Goal: Task Accomplishment & Management: Use online tool/utility

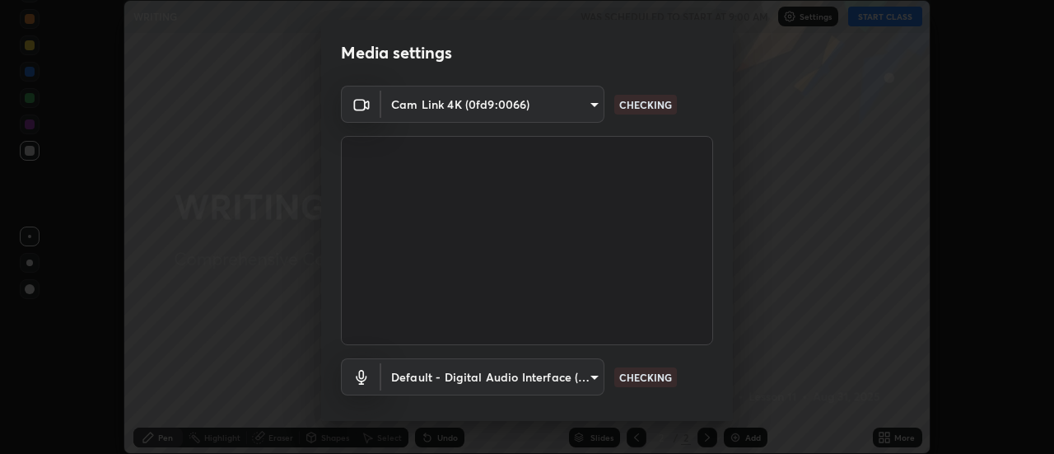
scroll to position [86, 0]
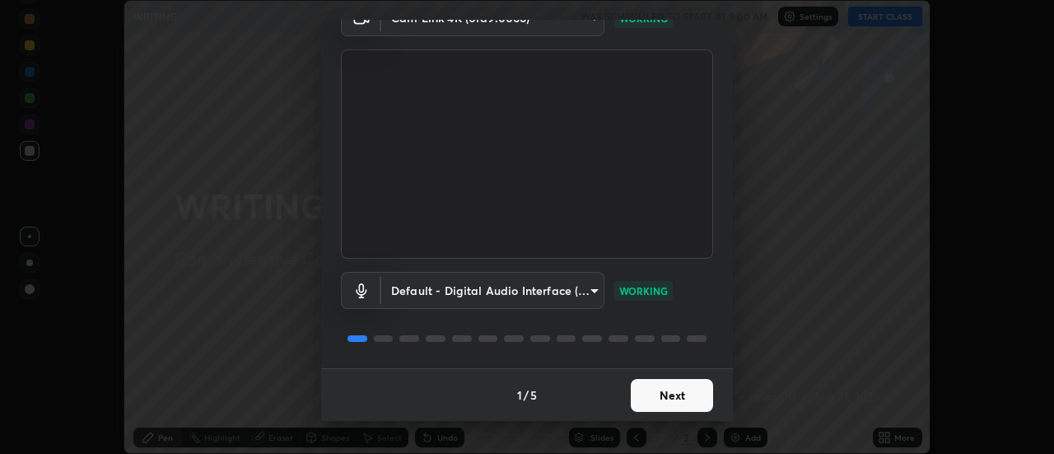
click at [680, 399] on button "Next" at bounding box center [672, 395] width 82 height 33
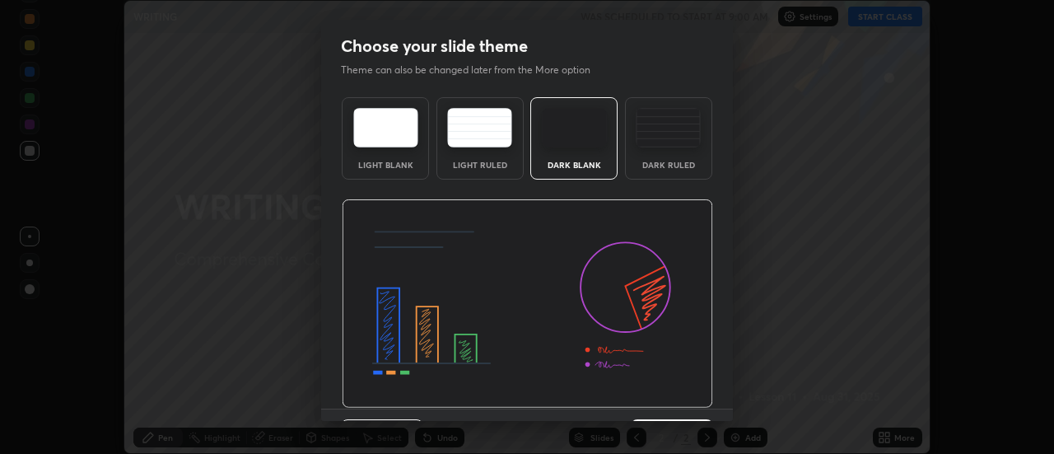
scroll to position [40, 0]
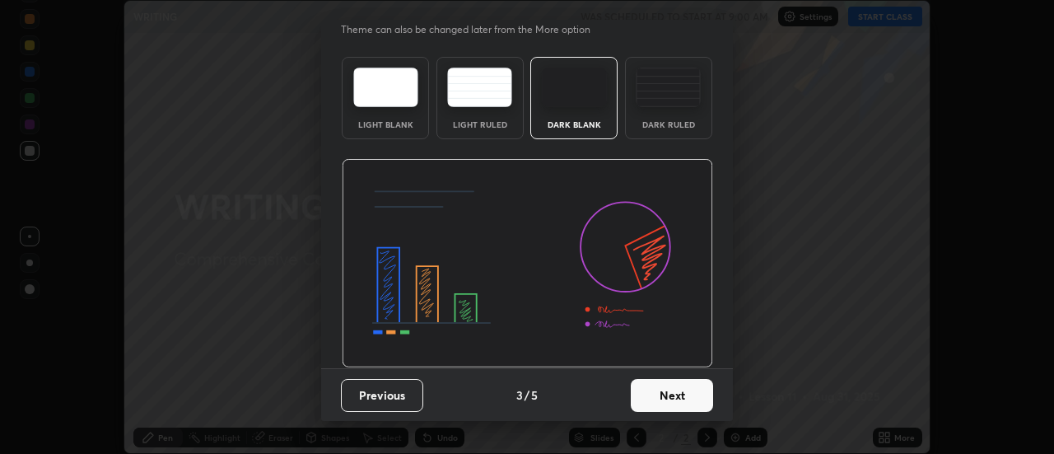
click at [684, 405] on button "Next" at bounding box center [672, 395] width 82 height 33
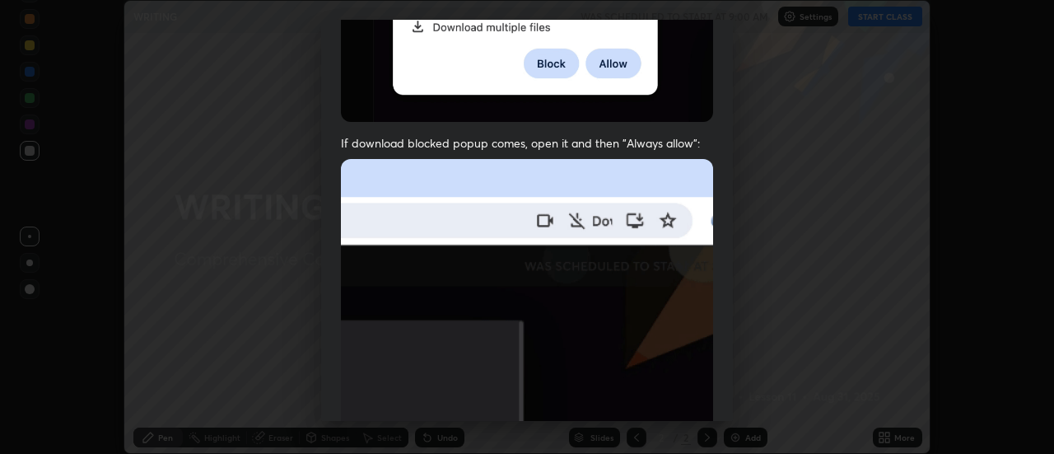
scroll to position [394, 0]
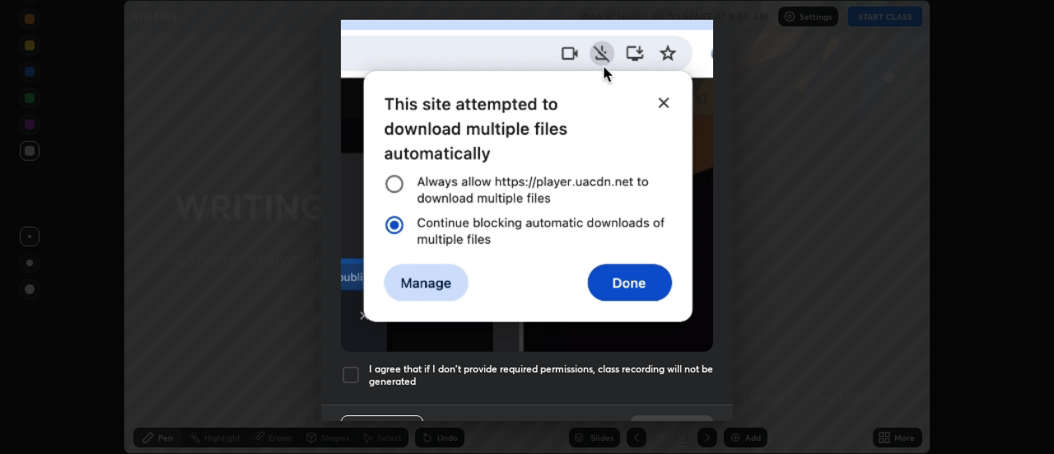
click at [637, 362] on h5 "I agree that if I don't provide required permissions, class recording will not …" at bounding box center [541, 375] width 344 height 26
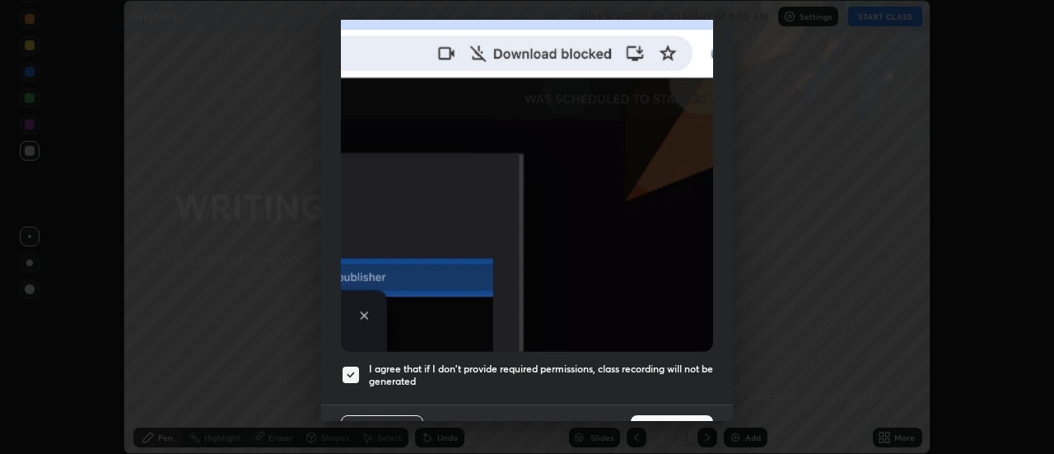
click at [659, 415] on button "Done" at bounding box center [672, 431] width 82 height 33
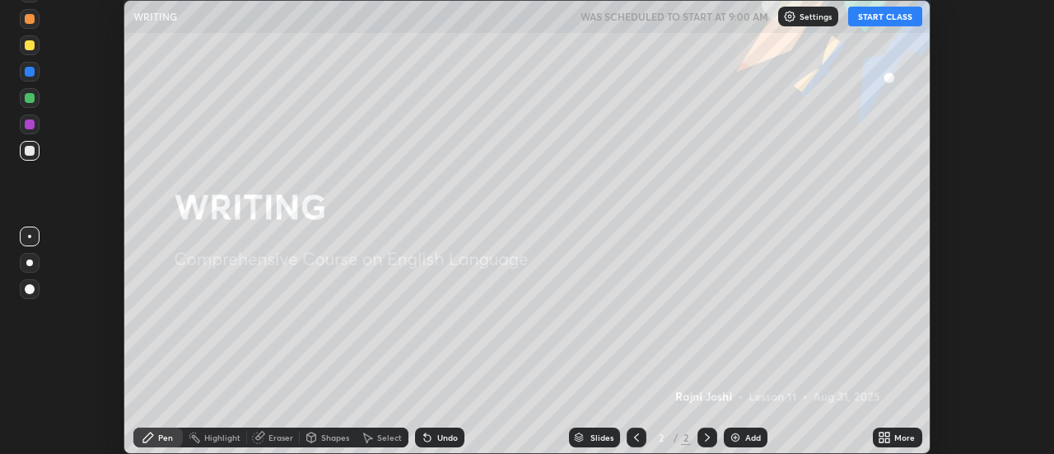
click at [887, 439] on icon at bounding box center [888, 440] width 4 height 4
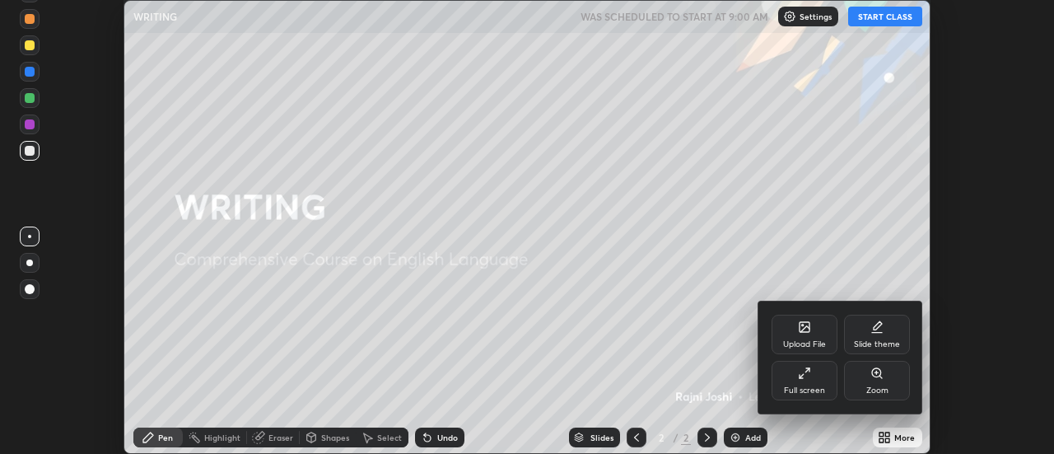
click at [813, 330] on div "Upload File" at bounding box center [804, 334] width 66 height 40
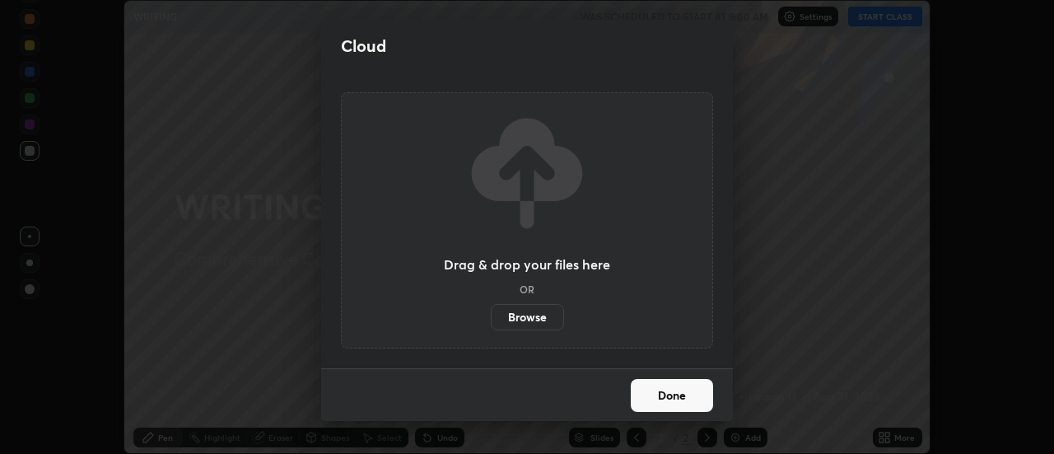
click at [551, 316] on label "Browse" at bounding box center [527, 317] width 73 height 26
click at [491, 316] on input "Browse" at bounding box center [491, 317] width 0 height 26
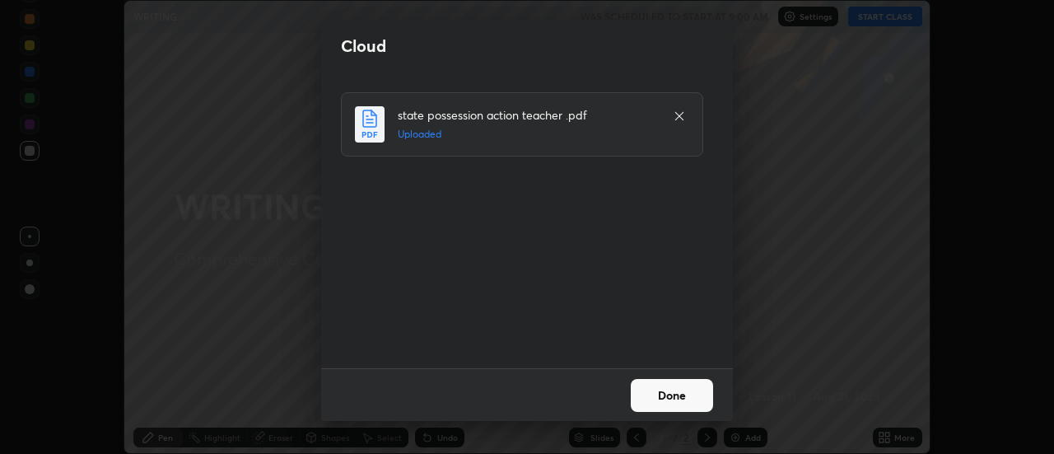
click at [659, 389] on button "Done" at bounding box center [672, 395] width 82 height 33
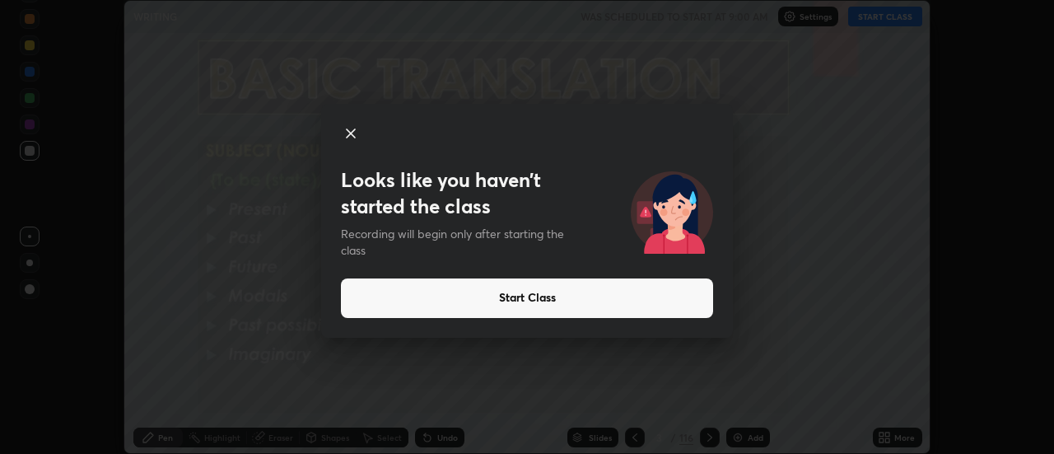
click at [671, 291] on button "Start Class" at bounding box center [527, 298] width 372 height 40
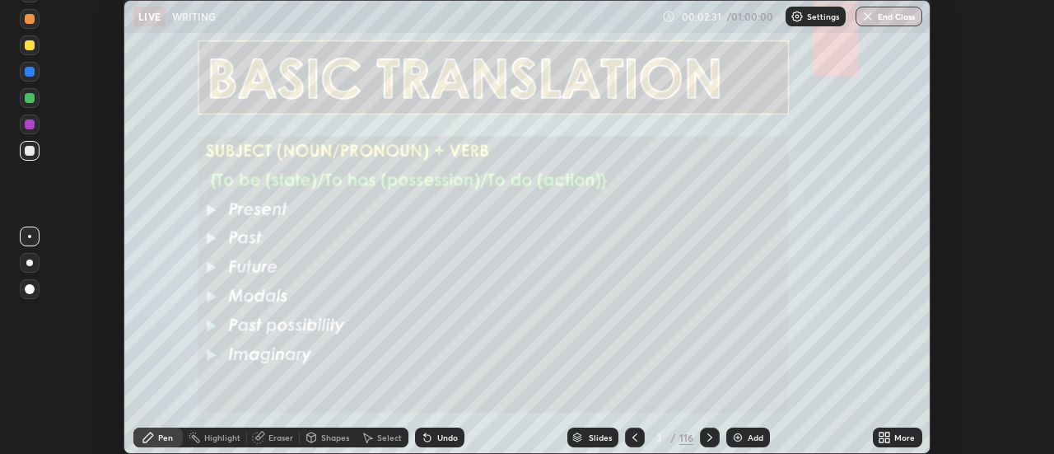
click at [682, 436] on div "116" at bounding box center [686, 437] width 14 height 15
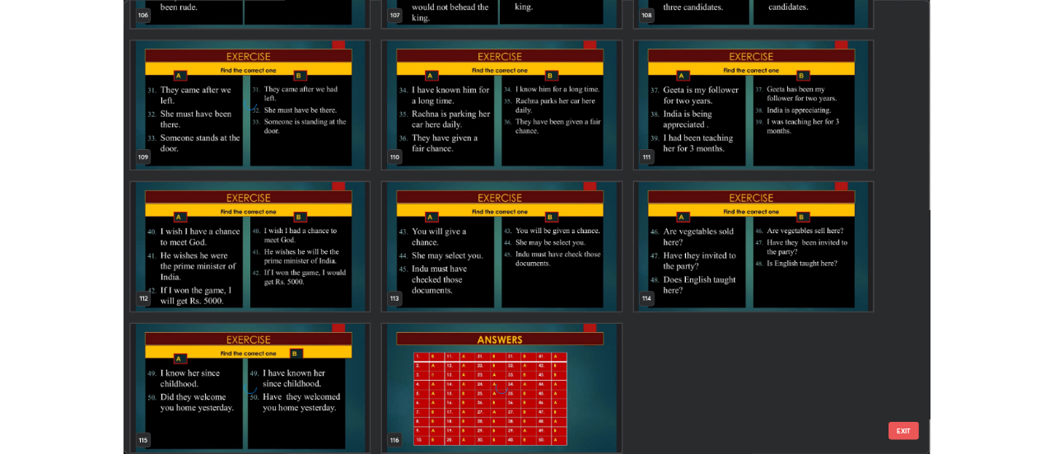
scroll to position [6620, 0]
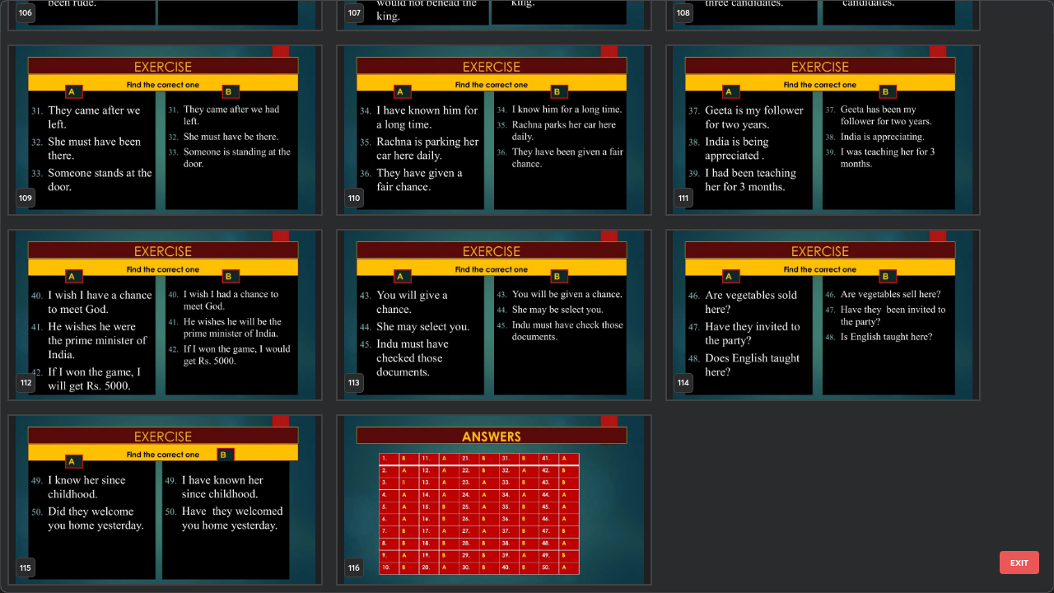
click at [600, 453] on img "grid" at bounding box center [493, 500] width 312 height 169
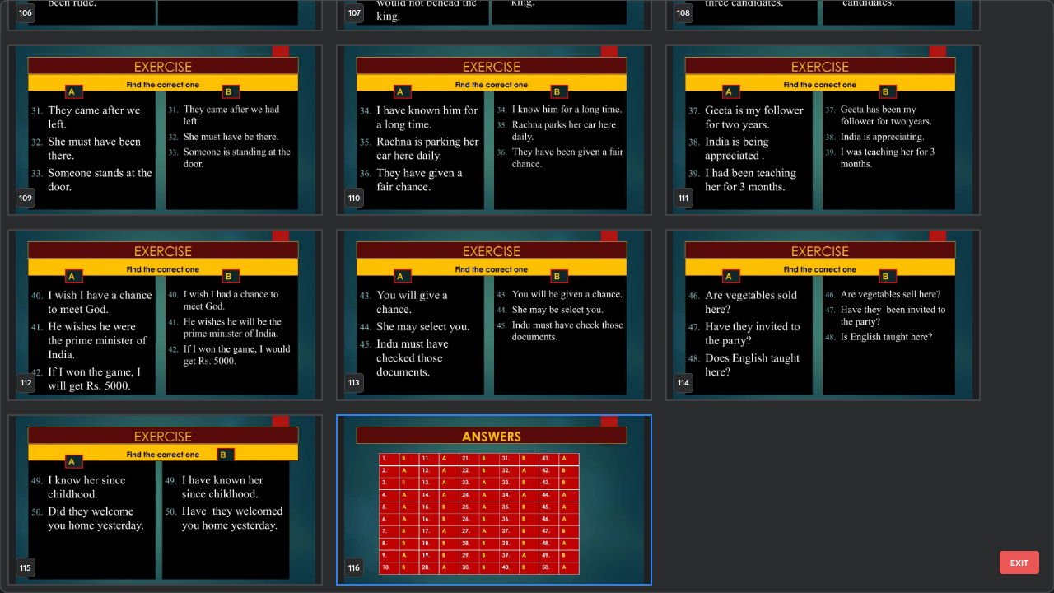
click at [545, 453] on img "grid" at bounding box center [493, 500] width 312 height 169
click at [546, 453] on img "grid" at bounding box center [493, 500] width 312 height 169
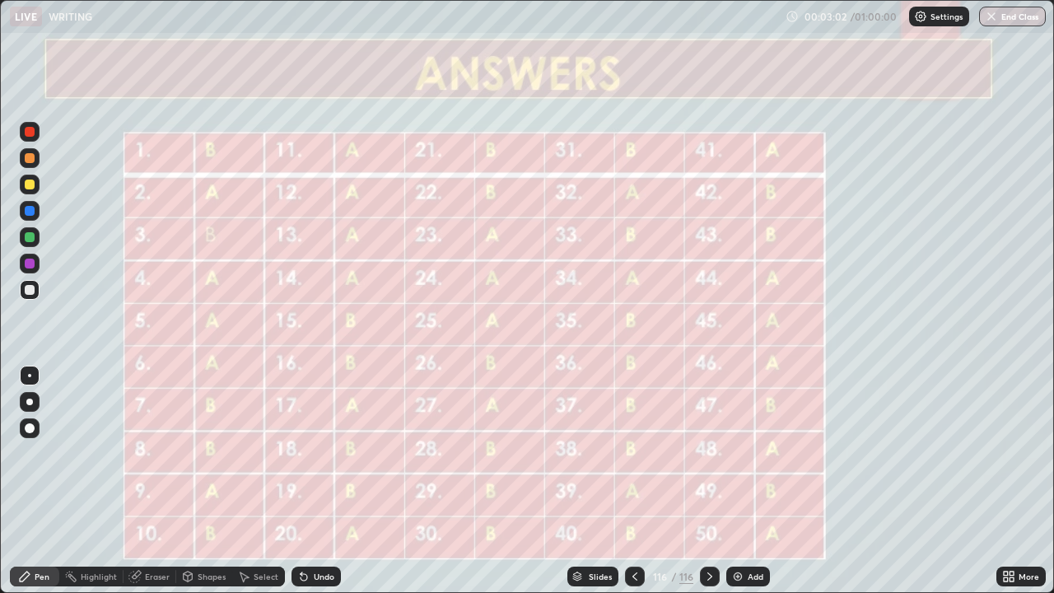
click at [744, 453] on div "Add" at bounding box center [748, 576] width 44 height 20
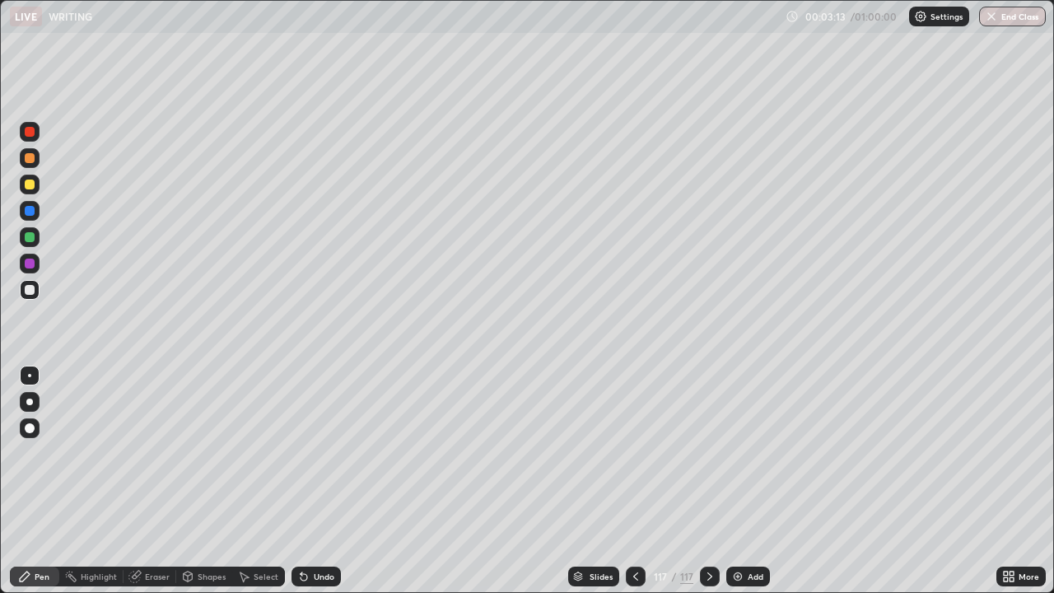
click at [1018, 453] on div "More" at bounding box center [1028, 576] width 21 height 8
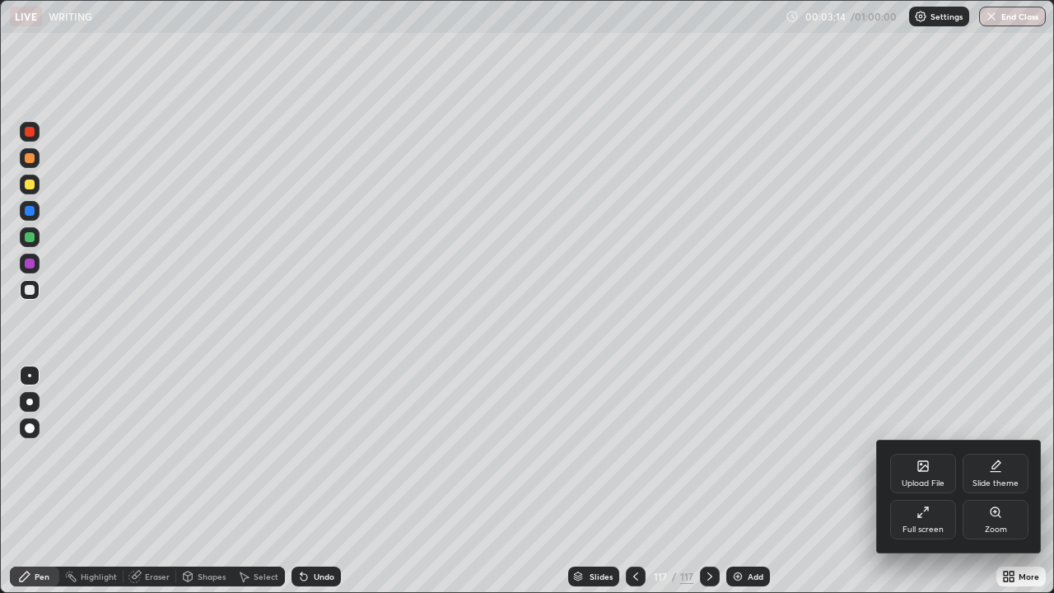
click at [929, 453] on div "Upload File" at bounding box center [923, 474] width 66 height 40
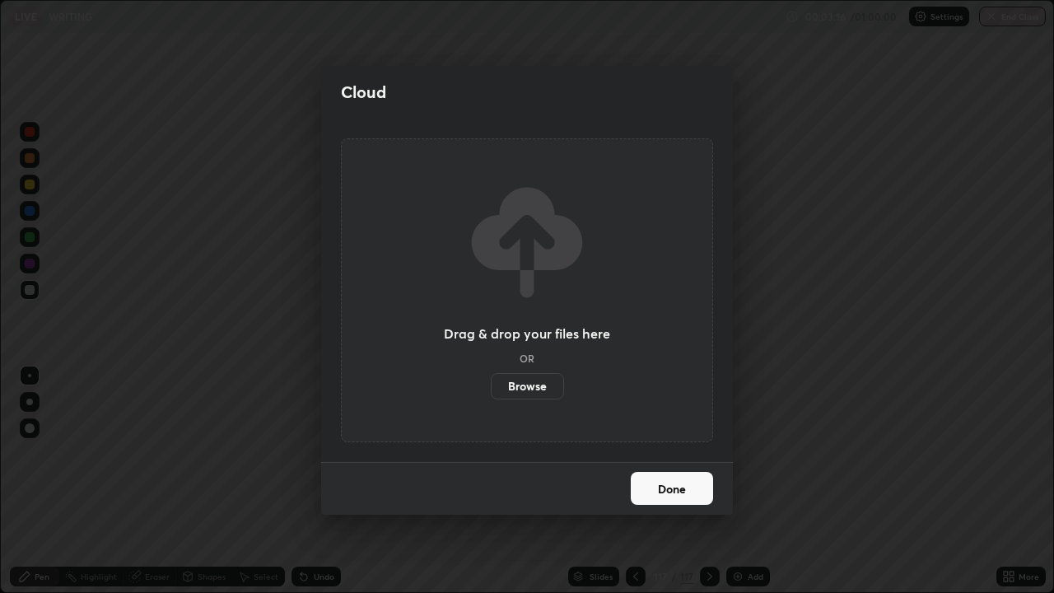
click at [525, 379] on label "Browse" at bounding box center [527, 386] width 73 height 26
click at [491, 379] on input "Browse" at bounding box center [491, 386] width 0 height 26
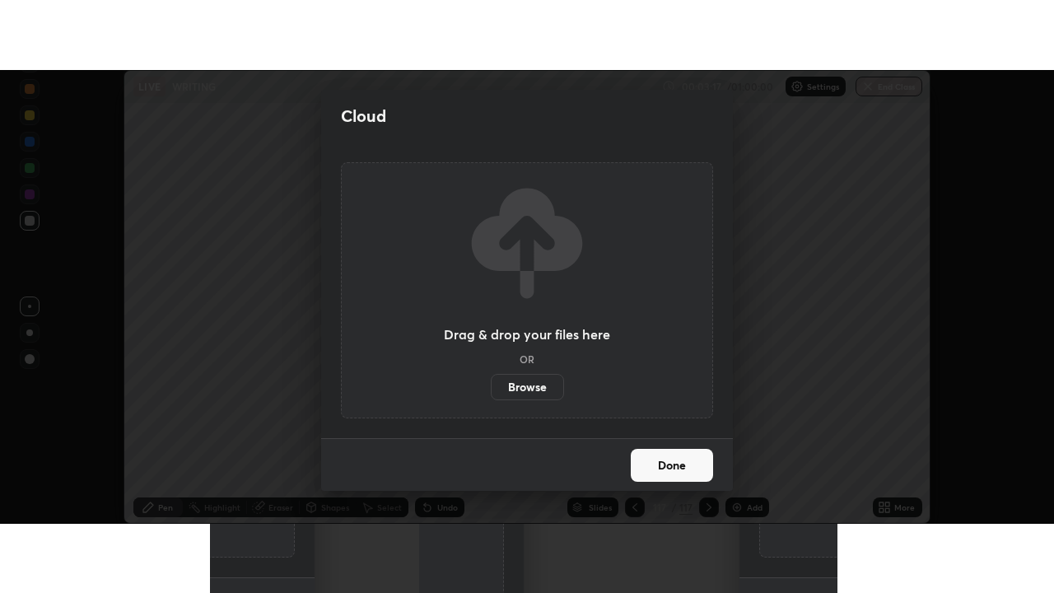
scroll to position [81862, 81261]
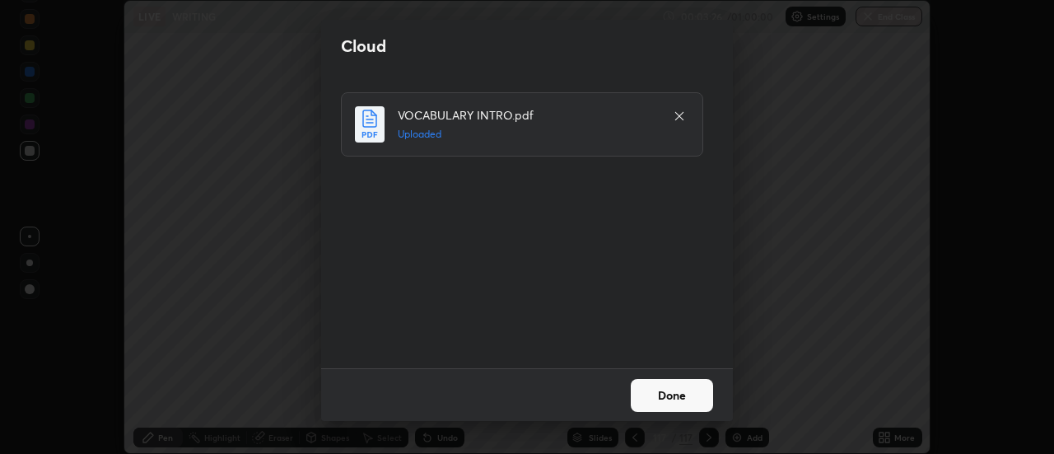
click at [670, 393] on button "Done" at bounding box center [672, 395] width 82 height 33
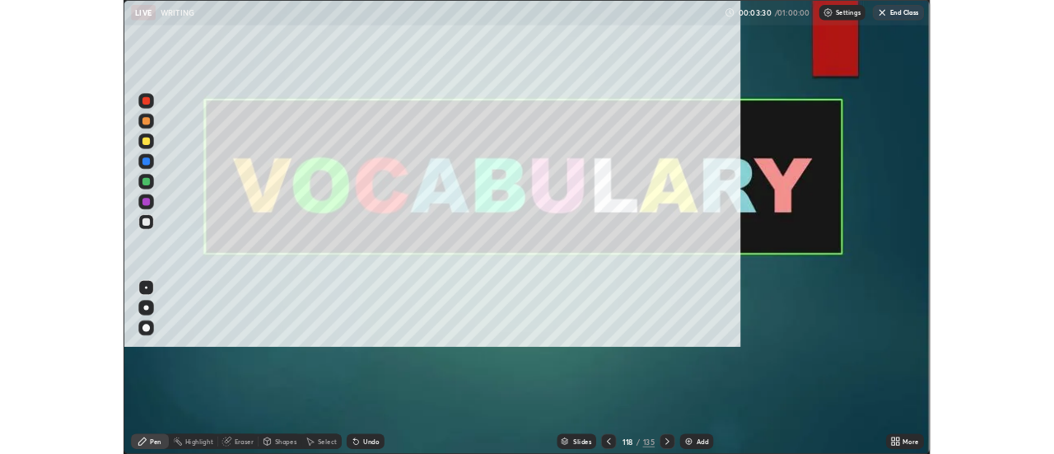
scroll to position [593, 1054]
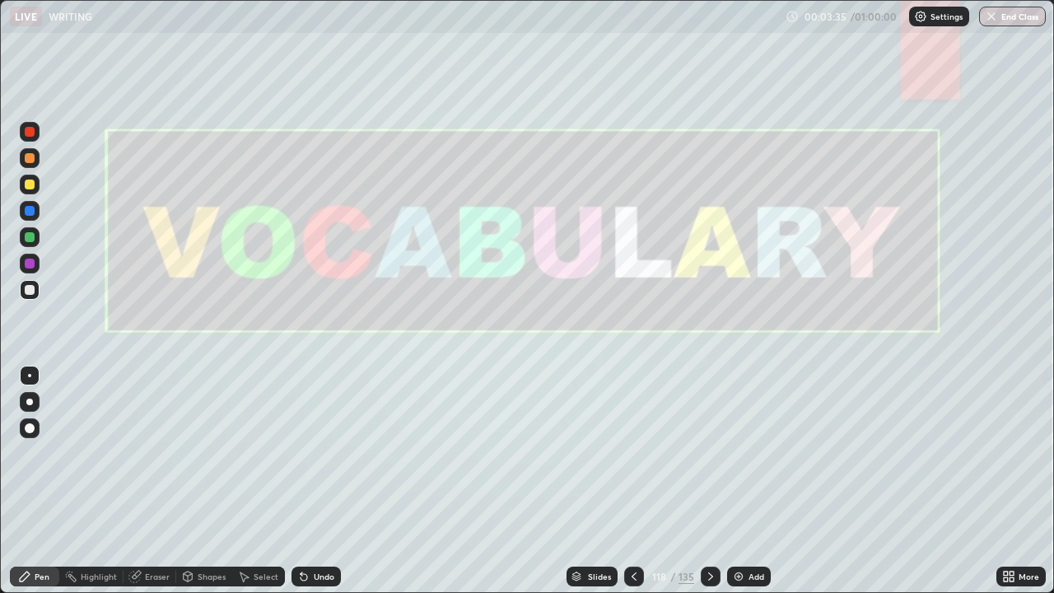
click at [30, 425] on div at bounding box center [30, 428] width 10 height 10
click at [709, 453] on icon at bounding box center [710, 576] width 13 height 13
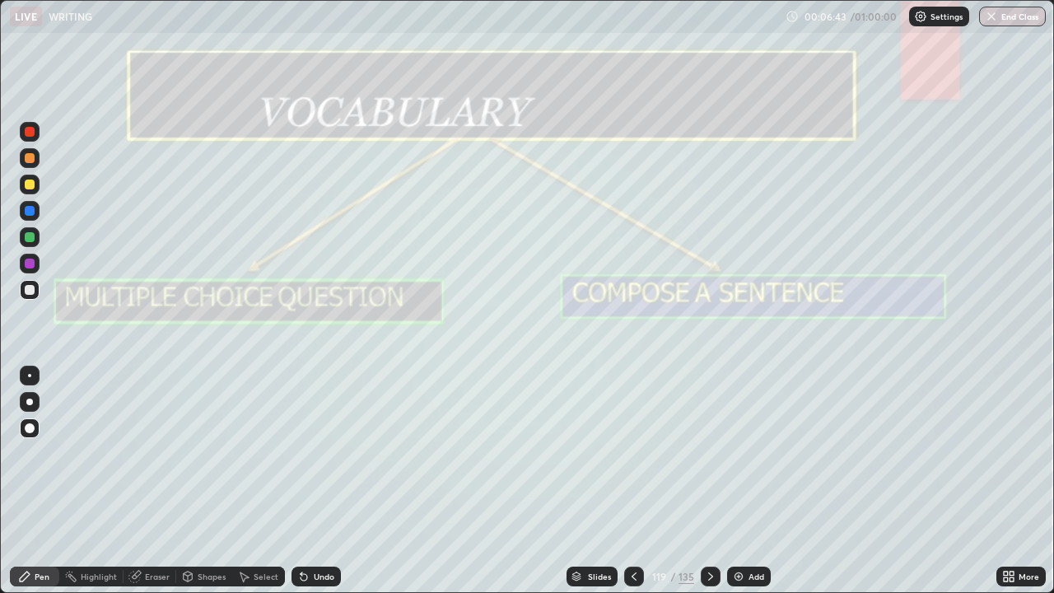
click at [706, 453] on icon at bounding box center [710, 576] width 13 height 13
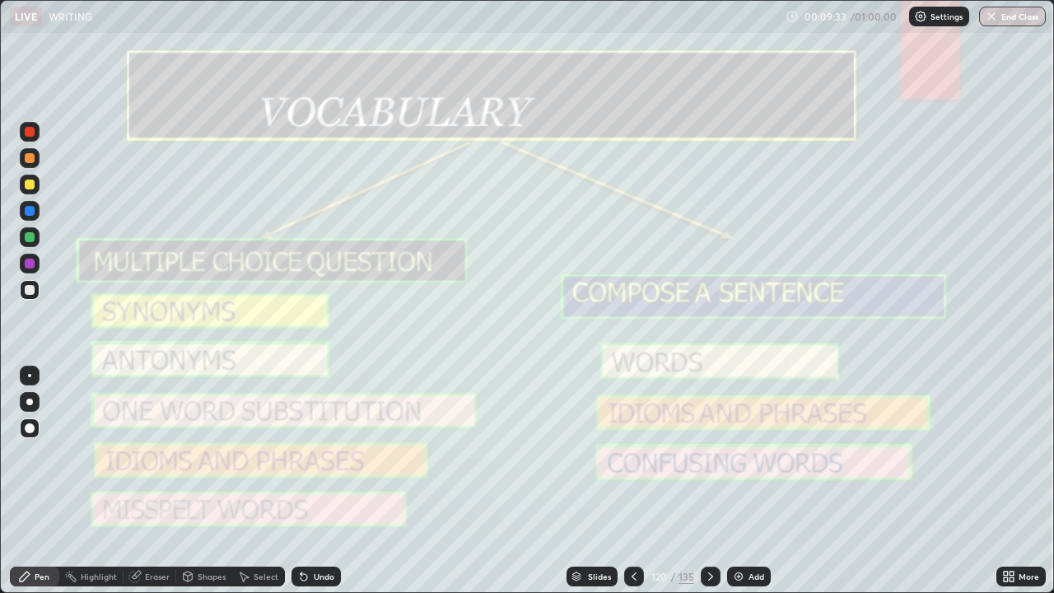
click at [709, 453] on icon at bounding box center [710, 576] width 13 height 13
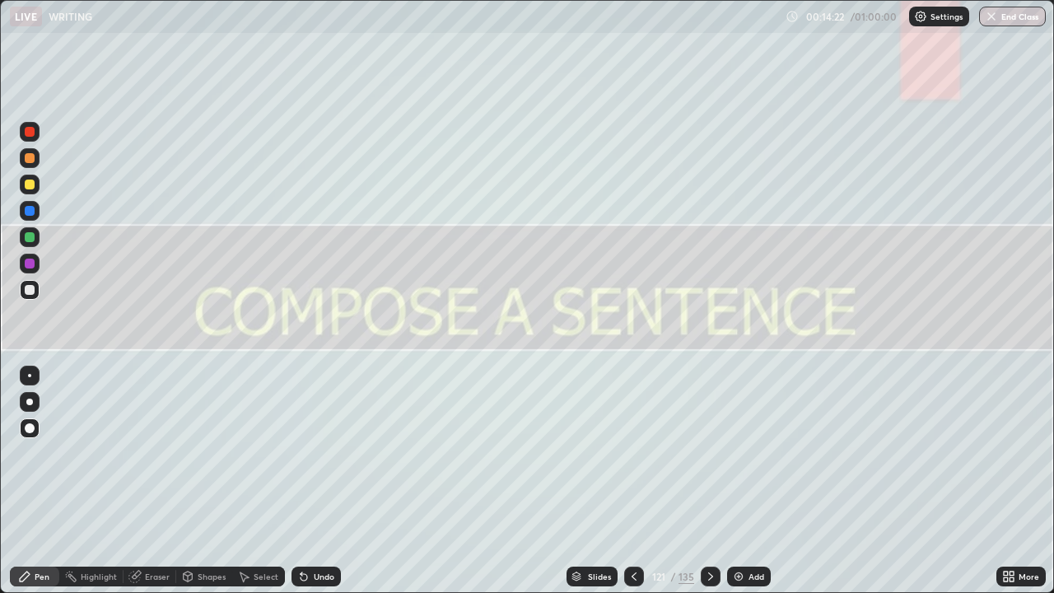
click at [708, 453] on icon at bounding box center [710, 576] width 13 height 13
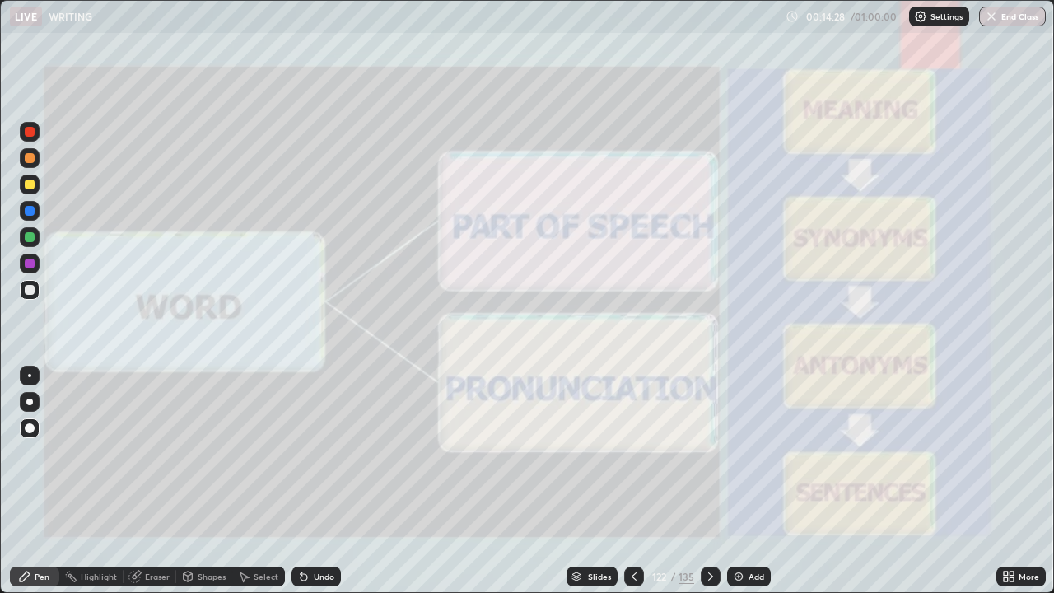
click at [30, 133] on div at bounding box center [30, 132] width 10 height 10
click at [709, 453] on icon at bounding box center [710, 576] width 5 height 8
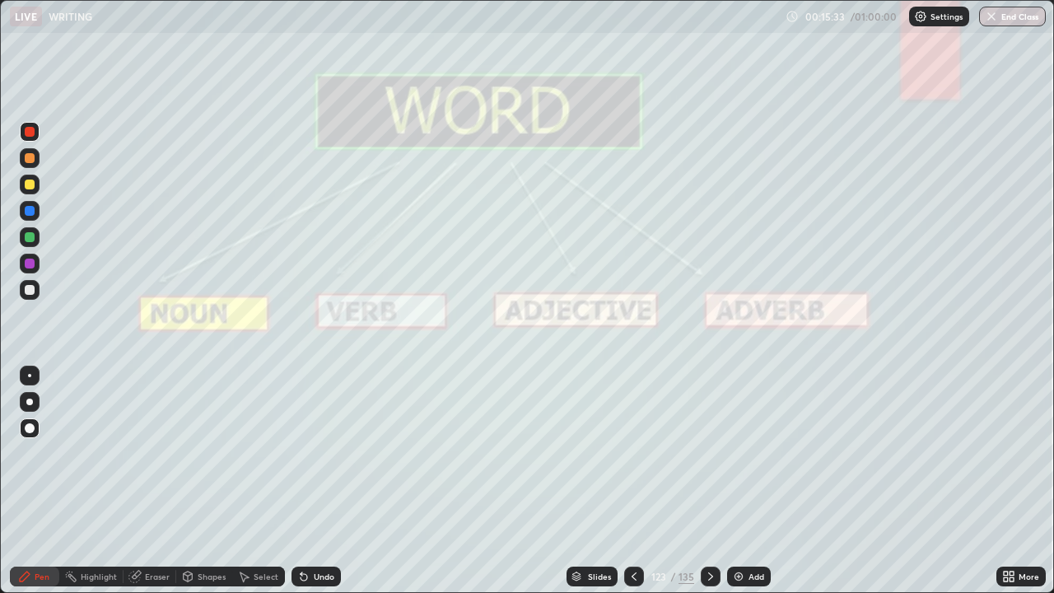
click at [1011, 453] on icon at bounding box center [1011, 573] width 4 height 4
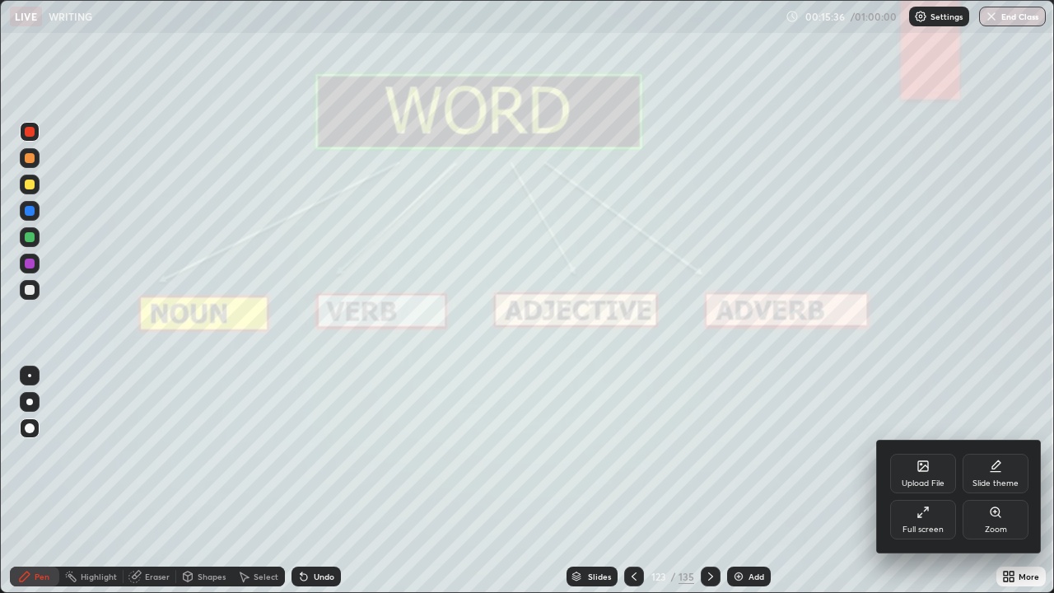
click at [994, 453] on icon at bounding box center [995, 465] width 13 height 13
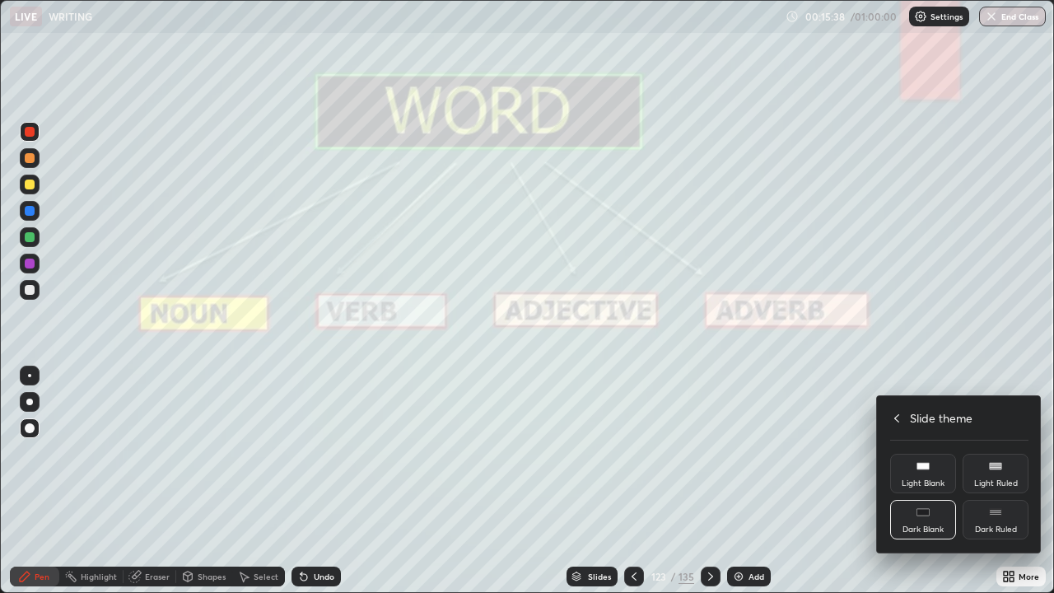
click at [994, 453] on rect at bounding box center [995, 513] width 12 height 1
click at [738, 453] on div at bounding box center [527, 296] width 1054 height 593
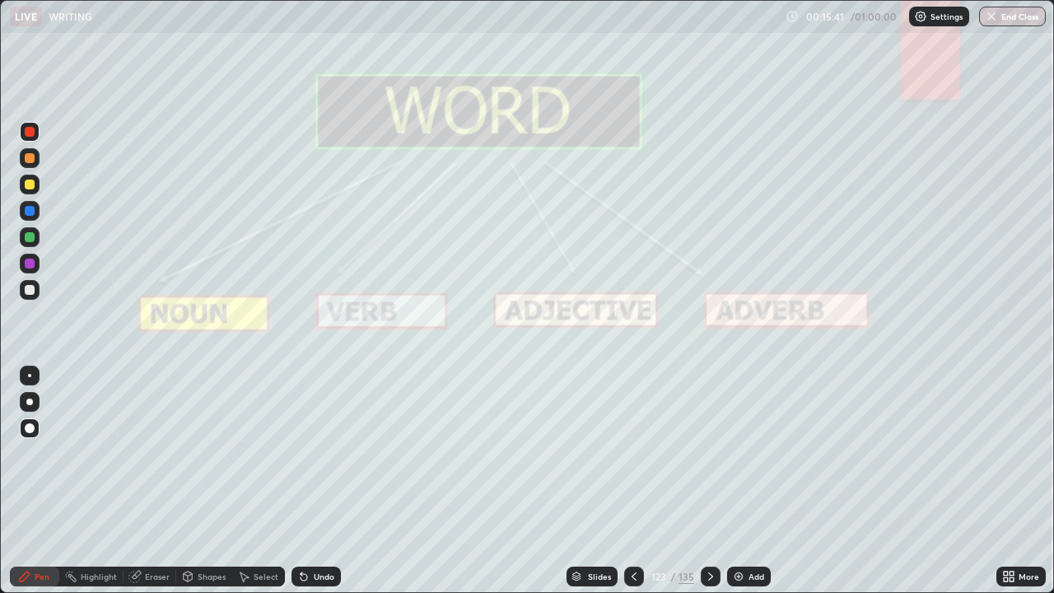
click at [734, 453] on img at bounding box center [738, 576] width 13 height 13
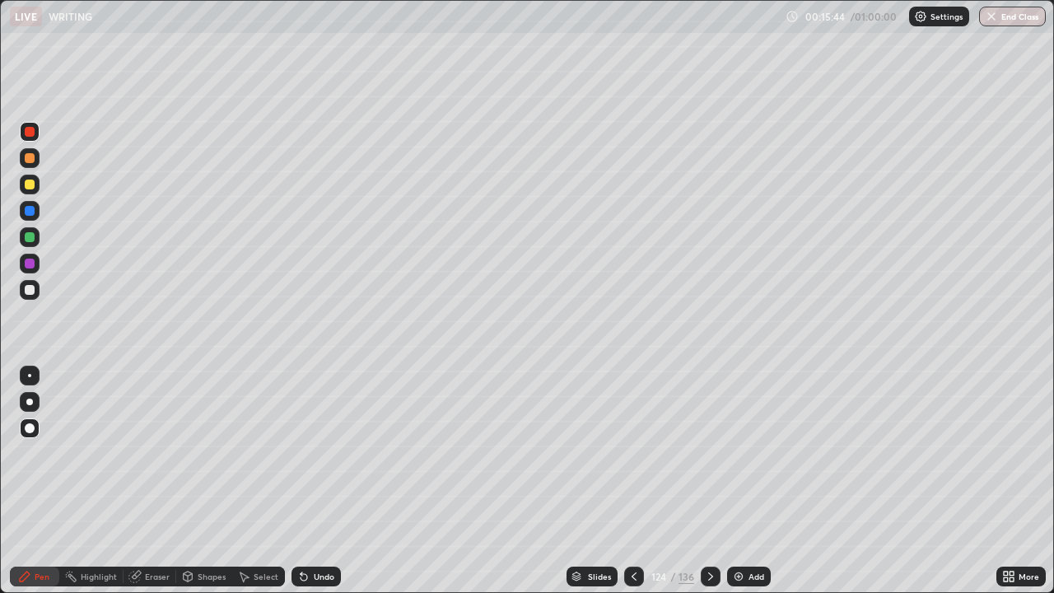
click at [32, 291] on div at bounding box center [30, 290] width 10 height 10
click at [31, 186] on div at bounding box center [30, 184] width 10 height 10
click at [32, 236] on div at bounding box center [30, 237] width 10 height 10
click at [150, 453] on div "Eraser" at bounding box center [157, 576] width 25 height 8
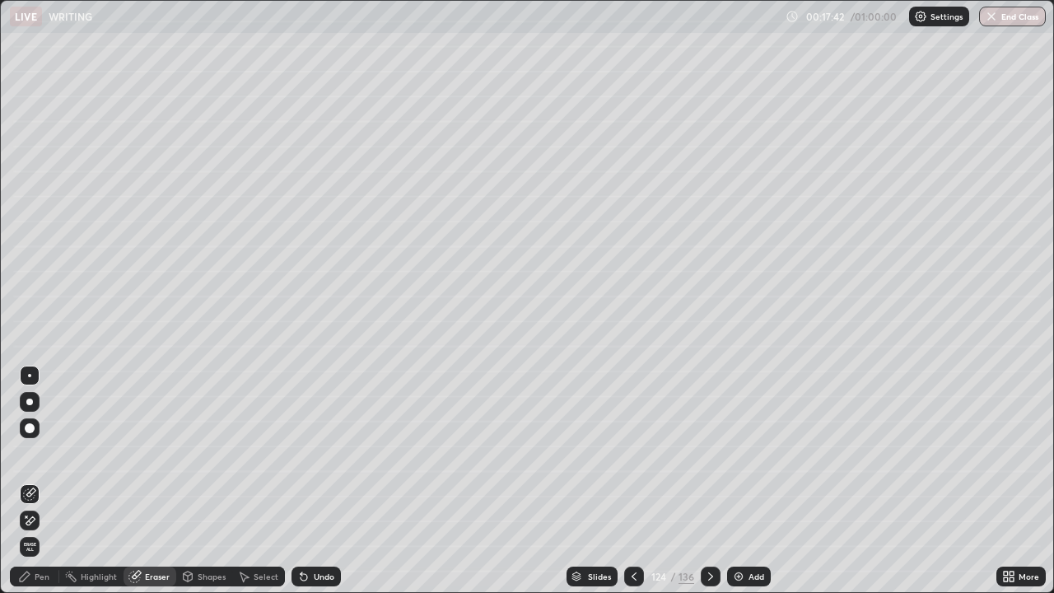
click at [44, 453] on div "Pen" at bounding box center [42, 576] width 15 height 8
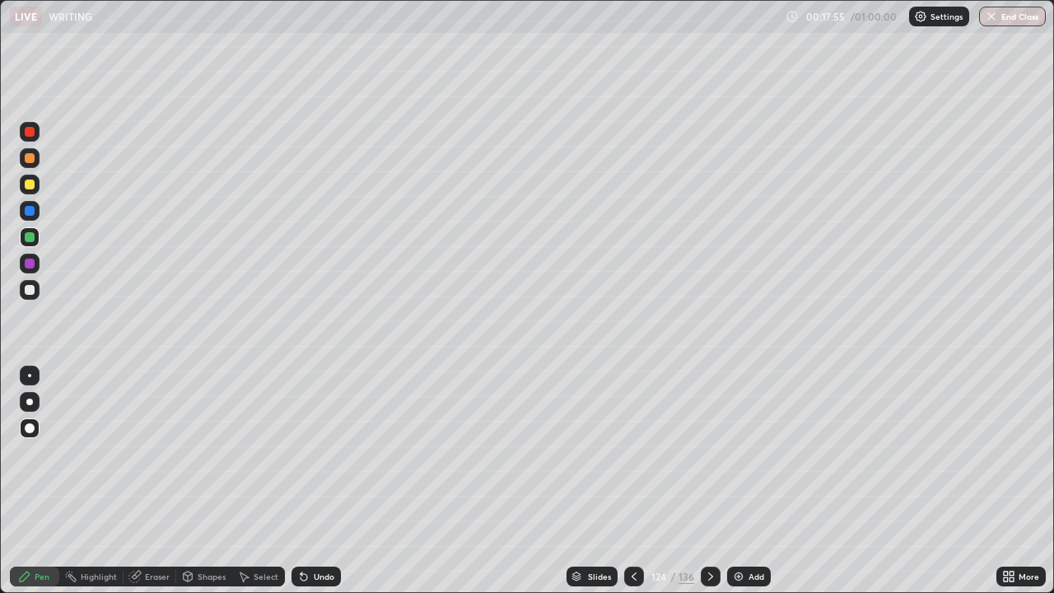
click at [147, 453] on div "Eraser" at bounding box center [157, 576] width 25 height 8
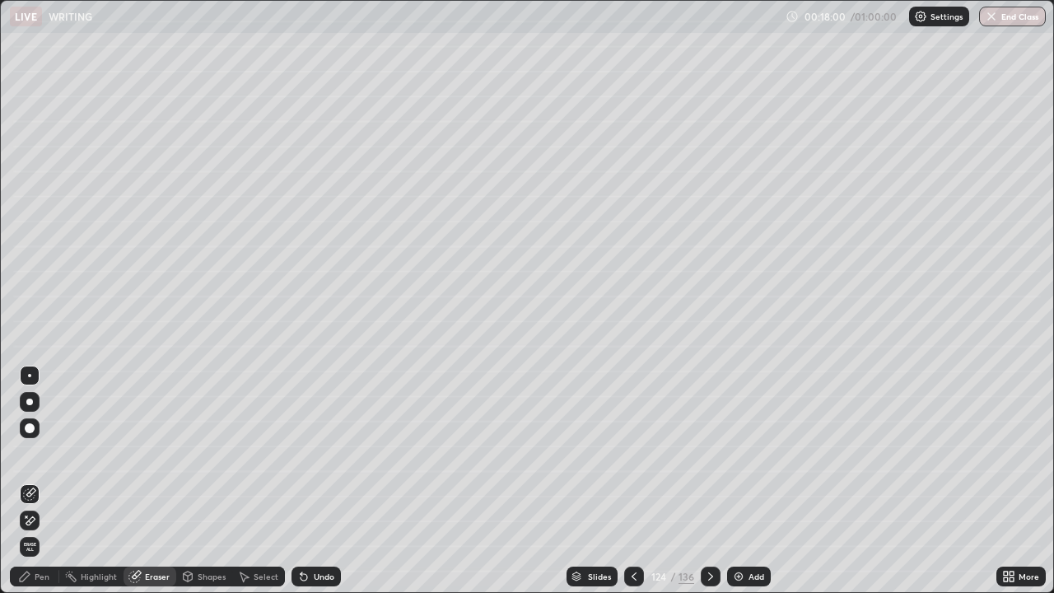
click at [30, 453] on icon at bounding box center [24, 576] width 13 height 13
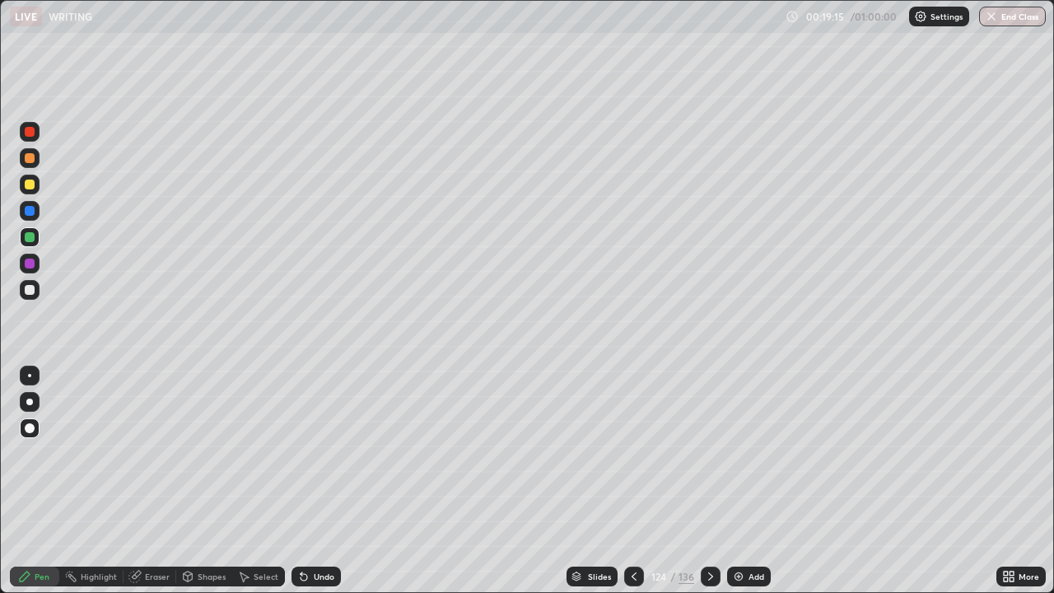
click at [744, 453] on div "Add" at bounding box center [749, 576] width 44 height 20
click at [30, 289] on div at bounding box center [30, 290] width 10 height 10
click at [31, 239] on div at bounding box center [30, 237] width 10 height 10
click at [707, 453] on icon at bounding box center [710, 576] width 13 height 13
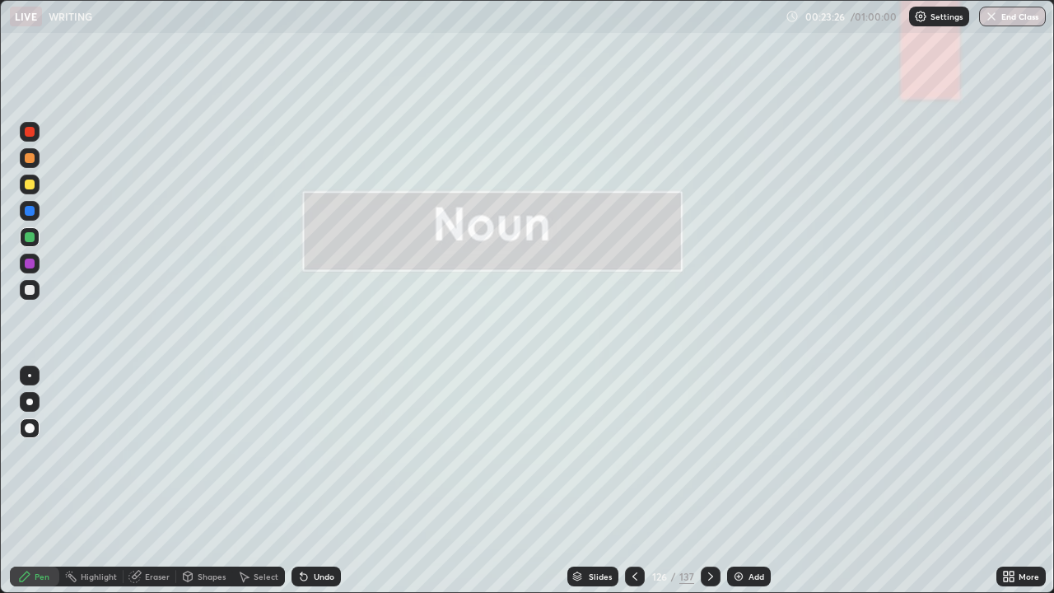
click at [149, 453] on div "Eraser" at bounding box center [157, 576] width 25 height 8
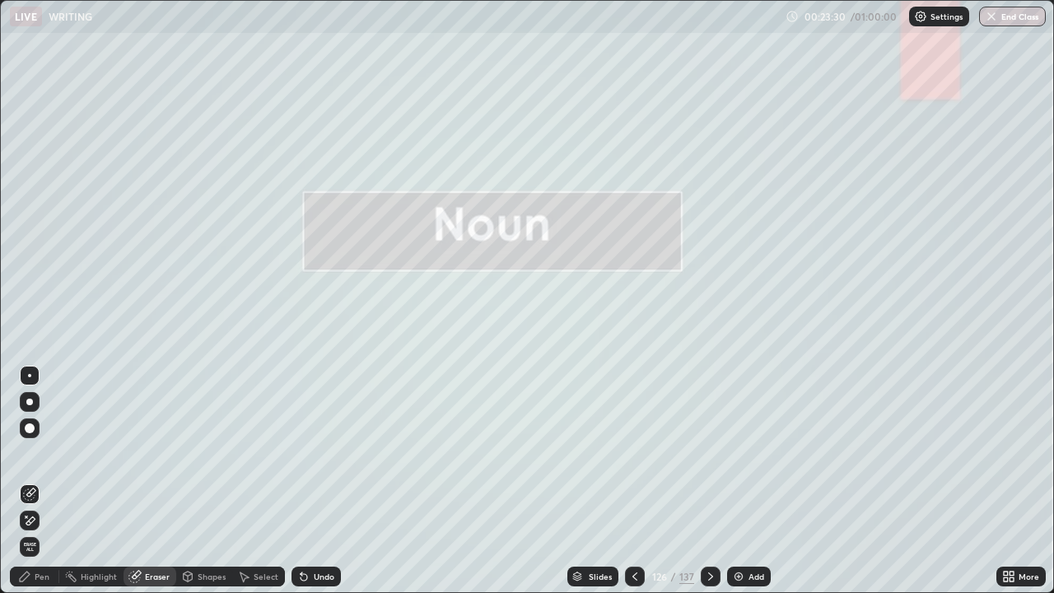
click at [32, 453] on span "Erase all" at bounding box center [30, 547] width 18 height 10
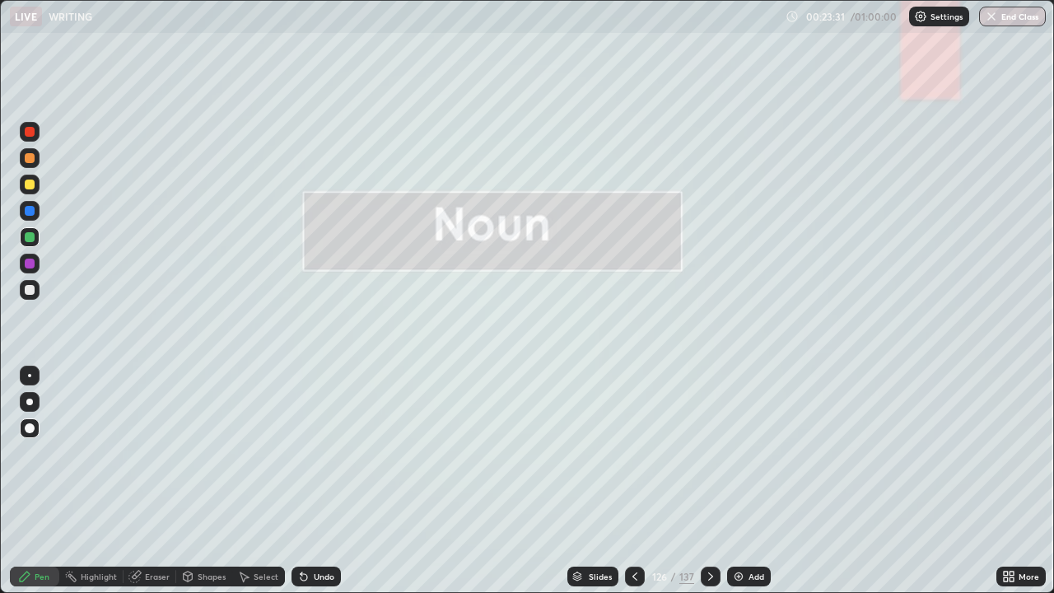
click at [35, 453] on div "Pen" at bounding box center [42, 576] width 15 height 8
click at [708, 453] on icon at bounding box center [710, 576] width 13 height 13
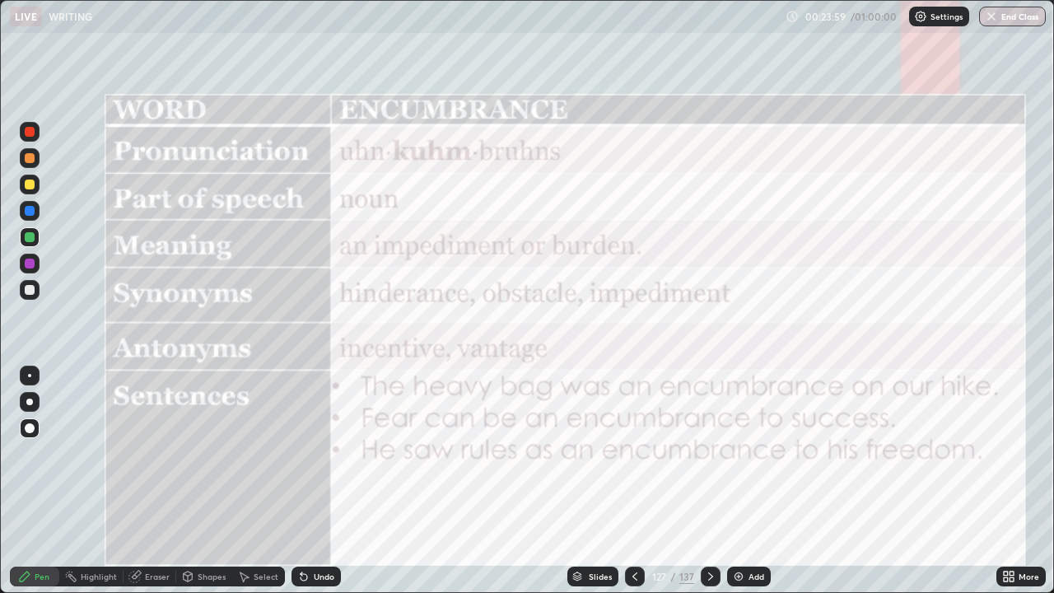
click at [30, 133] on div at bounding box center [30, 132] width 10 height 10
click at [151, 453] on div "Eraser" at bounding box center [157, 576] width 25 height 8
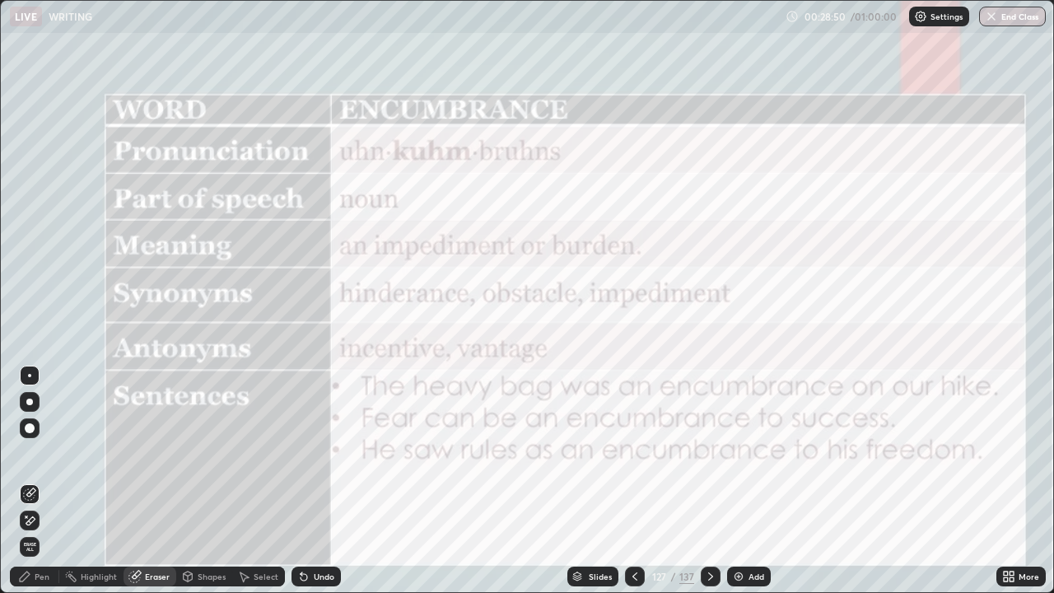
click at [38, 453] on span "Erase all" at bounding box center [30, 547] width 18 height 10
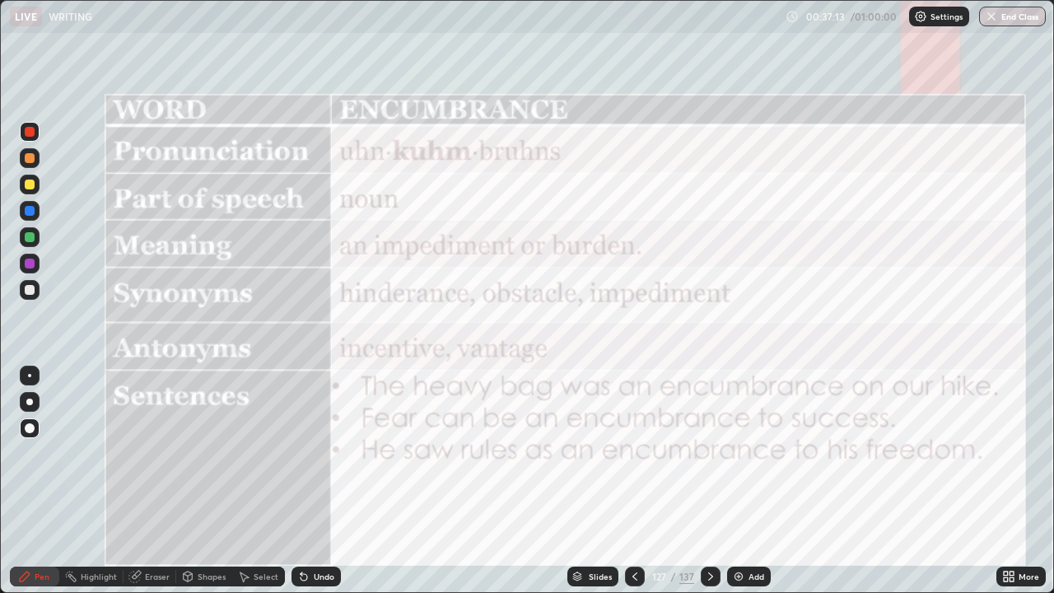
click at [708, 453] on icon at bounding box center [710, 576] width 5 height 8
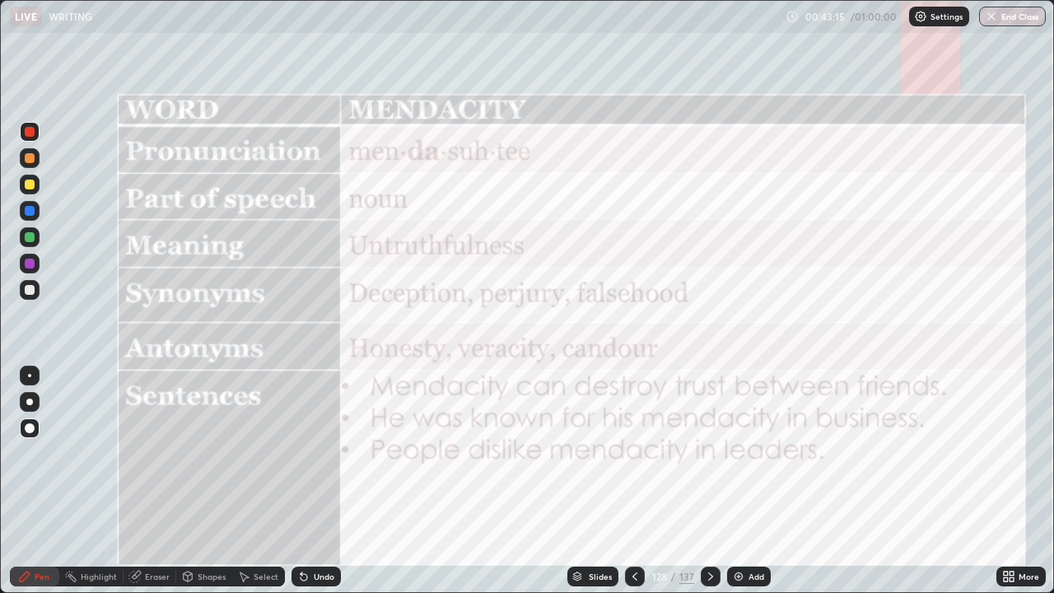
click at [707, 453] on icon at bounding box center [710, 576] width 13 height 13
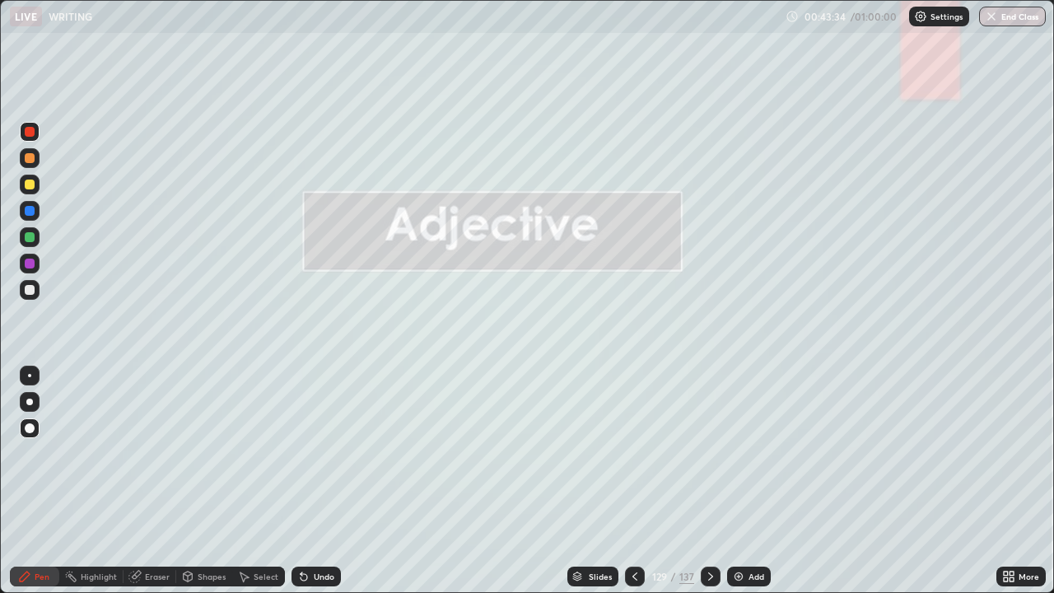
click at [30, 186] on div at bounding box center [30, 184] width 10 height 10
click at [708, 453] on icon at bounding box center [710, 576] width 13 height 13
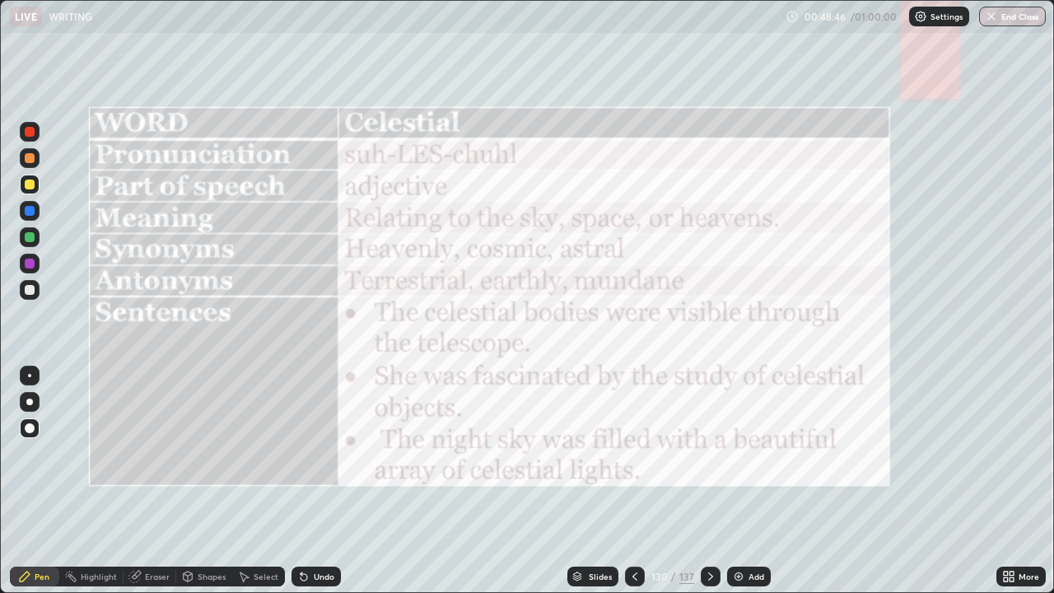
click at [31, 135] on div at bounding box center [30, 132] width 10 height 10
click at [155, 453] on div "Eraser" at bounding box center [157, 576] width 25 height 8
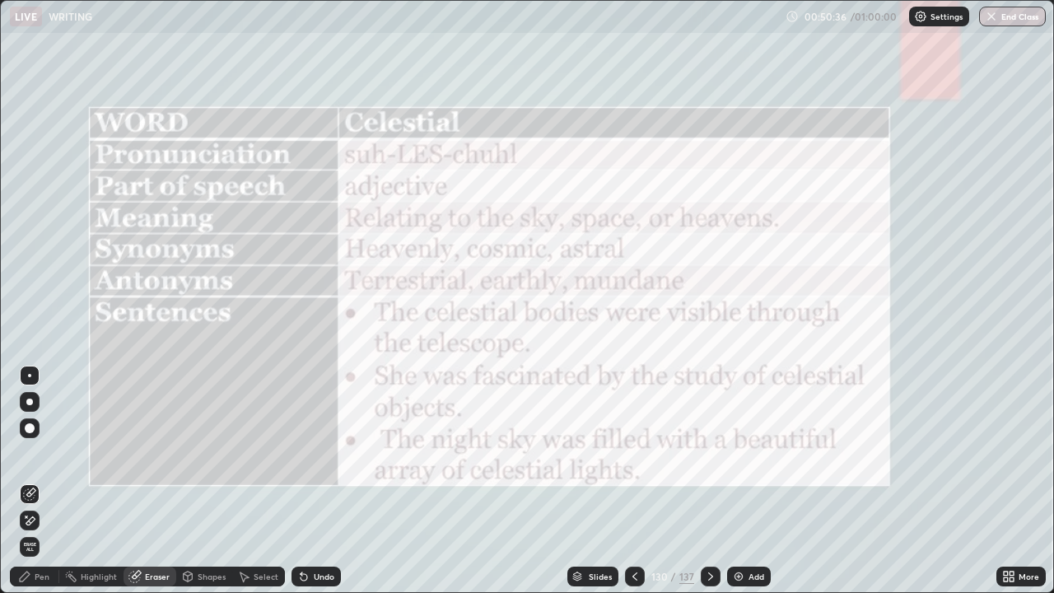
click at [37, 453] on span "Erase all" at bounding box center [30, 547] width 18 height 10
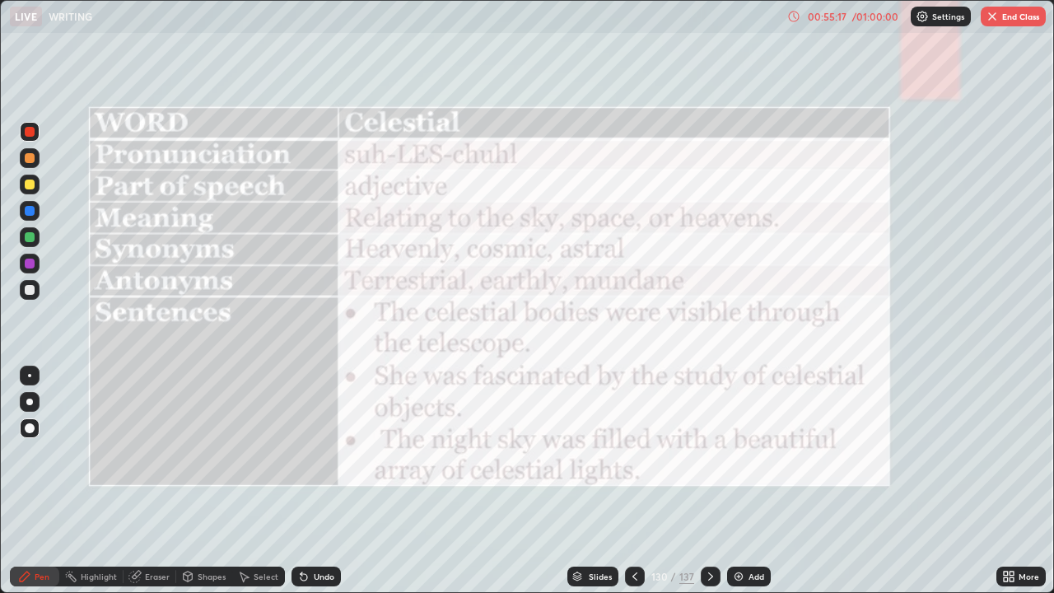
click at [705, 453] on icon at bounding box center [710, 576] width 13 height 13
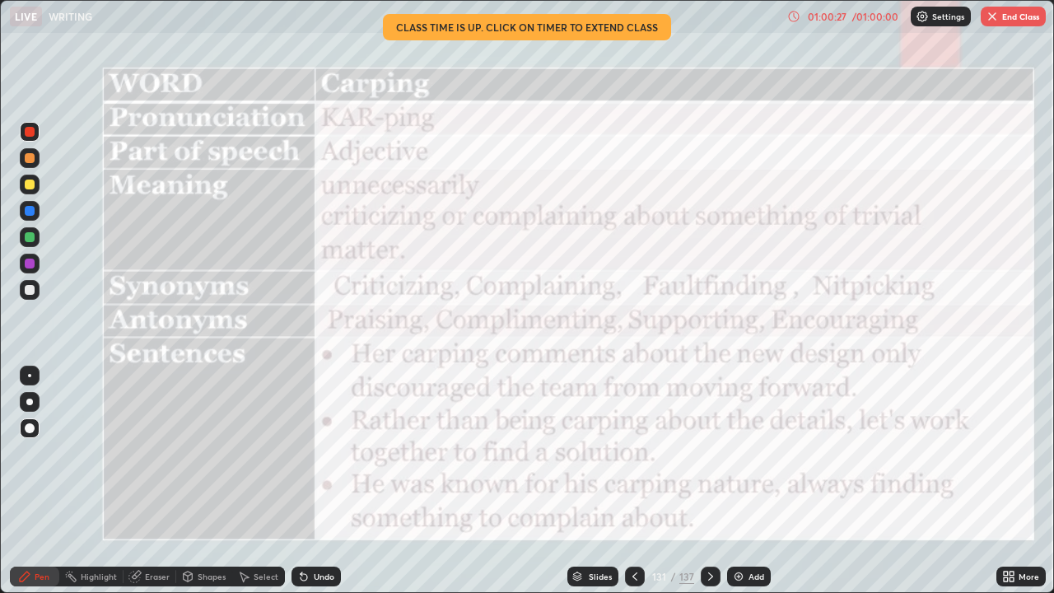
click at [1009, 17] on button "End Class" at bounding box center [1012, 17] width 65 height 20
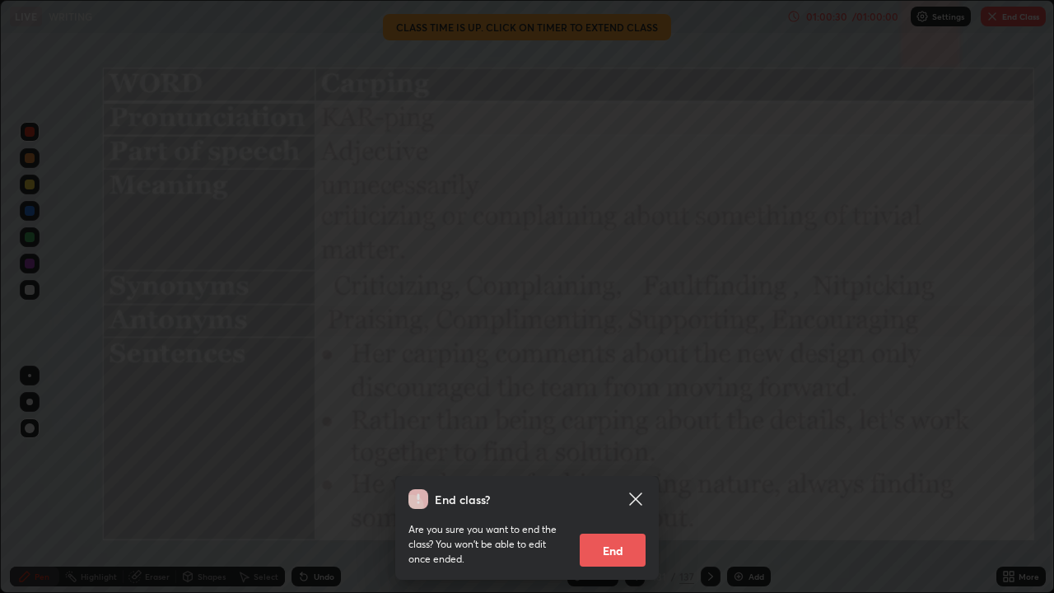
click at [610, 453] on button "End" at bounding box center [612, 549] width 66 height 33
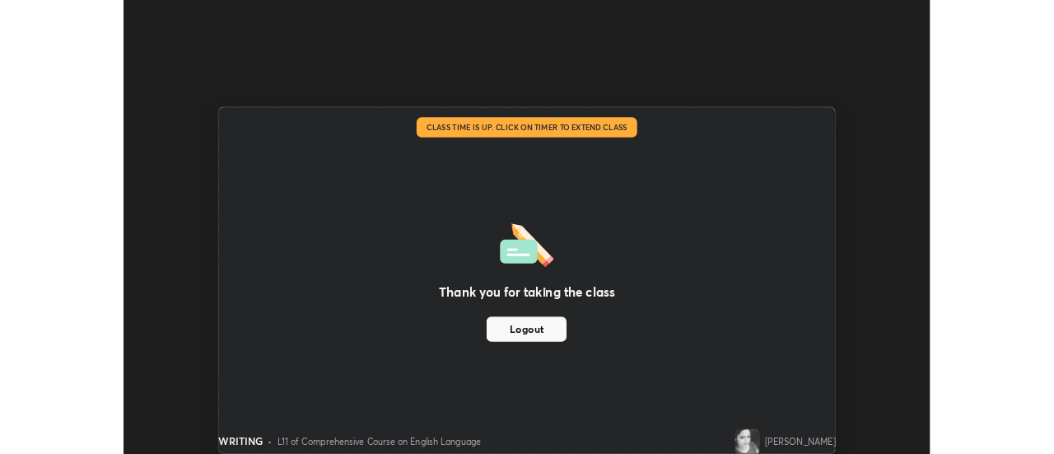
scroll to position [81862, 81261]
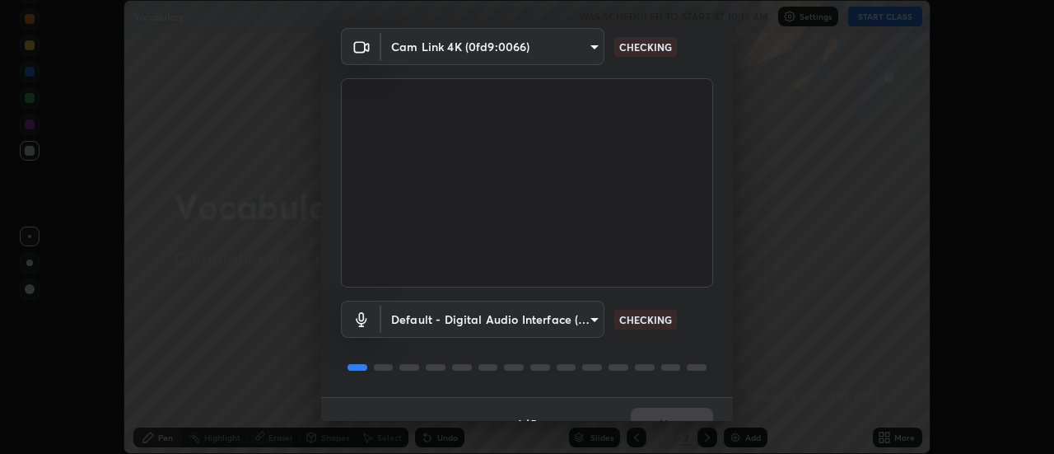
scroll to position [86, 0]
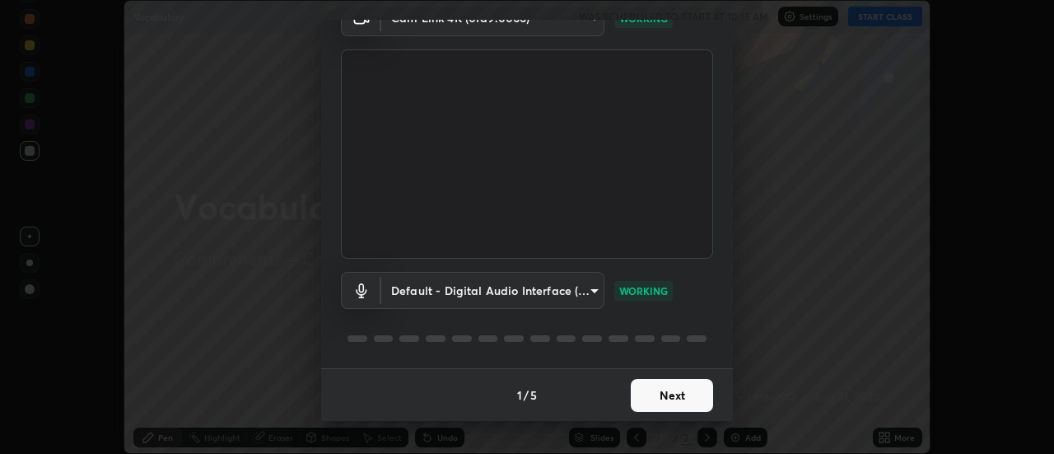
click at [672, 395] on button "Next" at bounding box center [672, 395] width 82 height 33
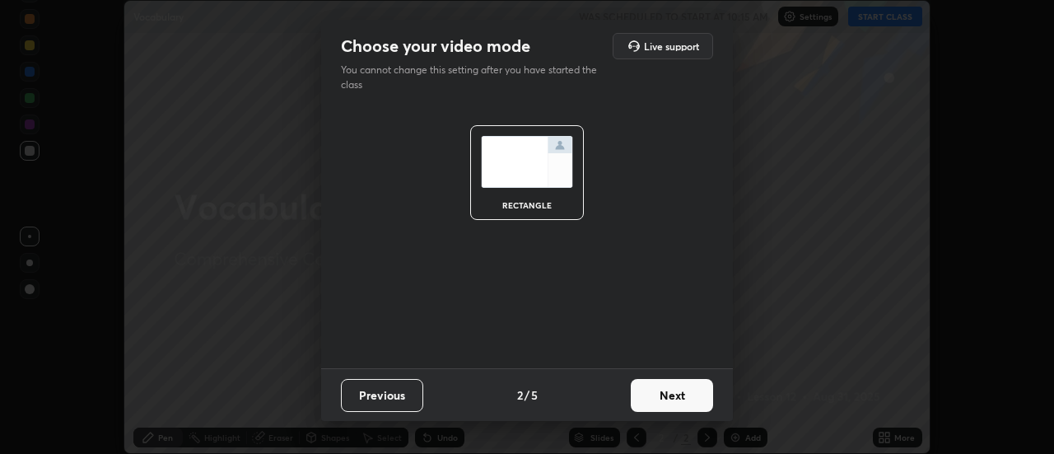
scroll to position [0, 0]
click at [674, 393] on button "Next" at bounding box center [672, 395] width 82 height 33
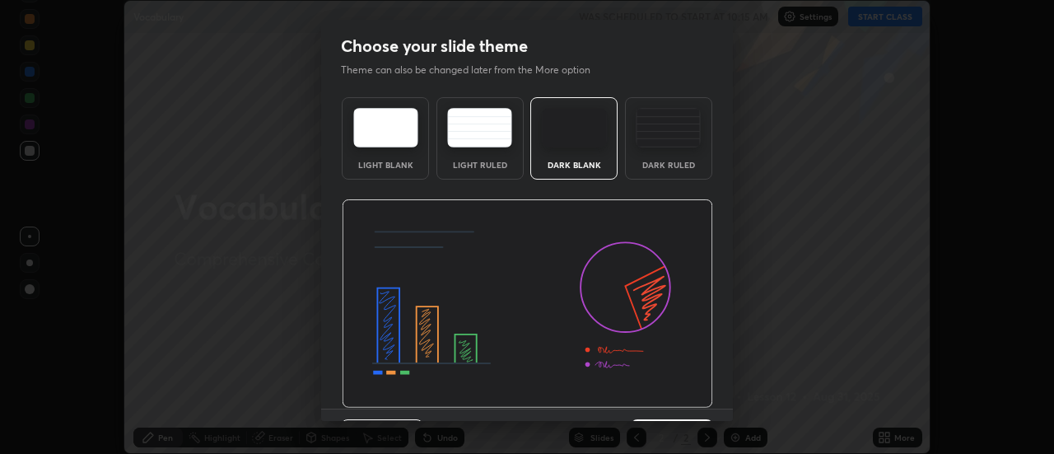
scroll to position [40, 0]
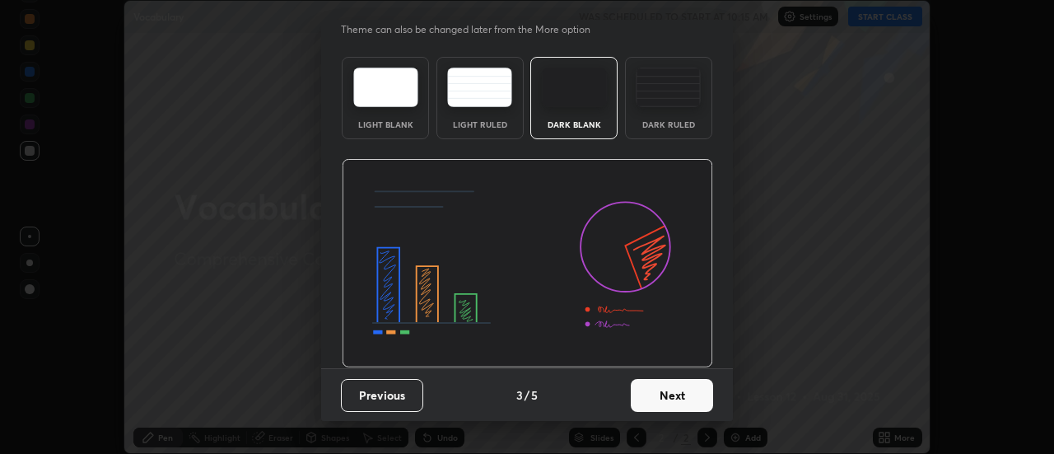
click at [660, 397] on button "Next" at bounding box center [672, 395] width 82 height 33
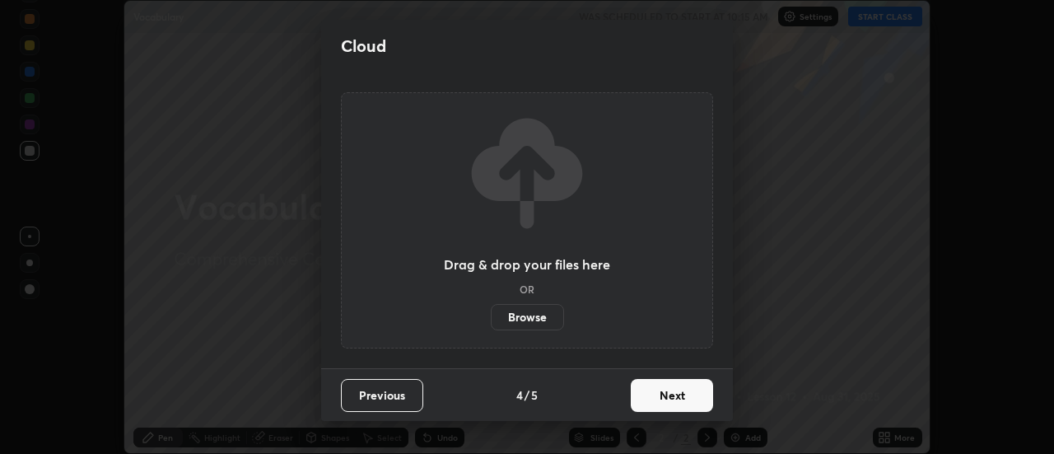
click at [654, 398] on button "Next" at bounding box center [672, 395] width 82 height 33
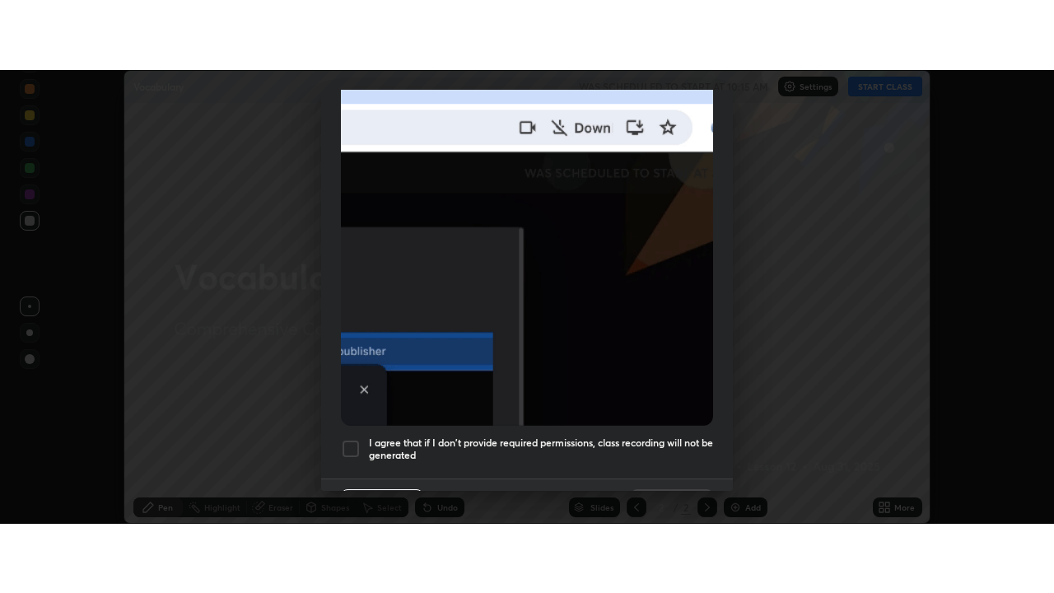
scroll to position [422, 0]
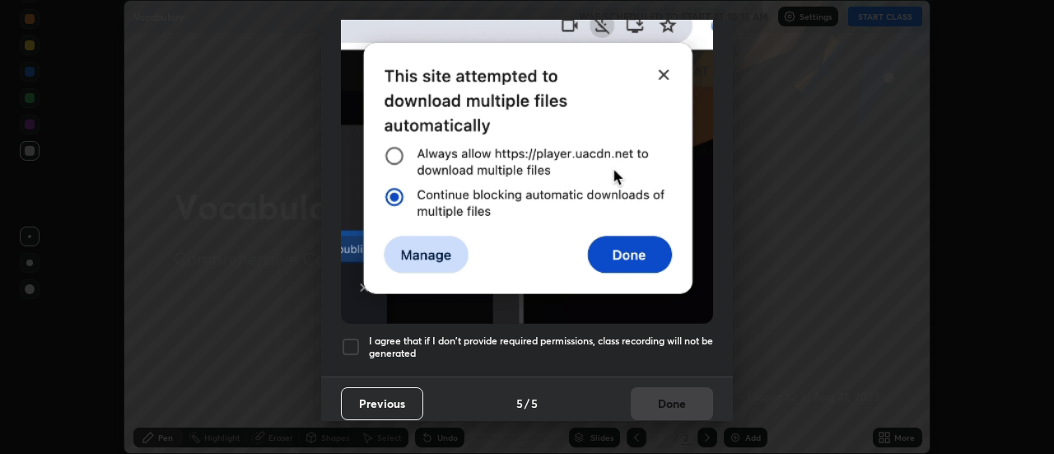
click at [675, 334] on h5 "I agree that if I don't provide required permissions, class recording will not …" at bounding box center [541, 347] width 344 height 26
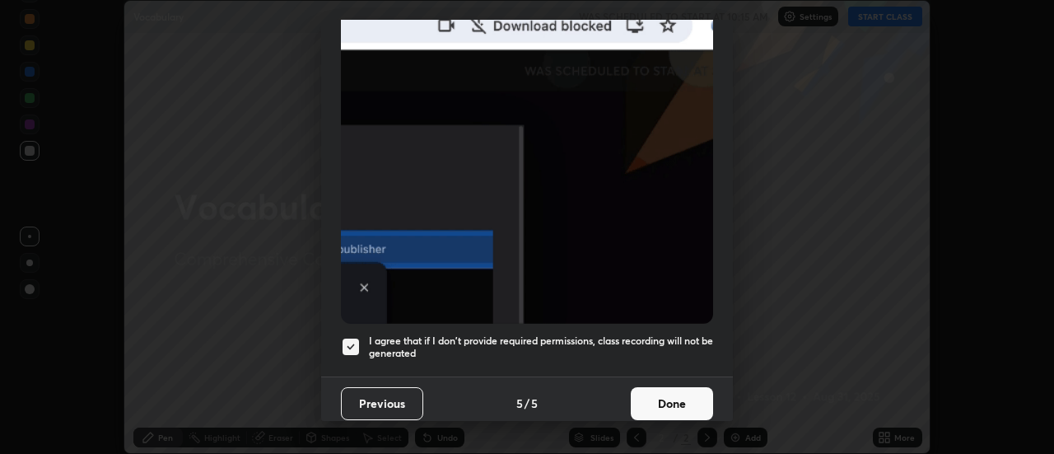
click at [658, 393] on button "Done" at bounding box center [672, 403] width 82 height 33
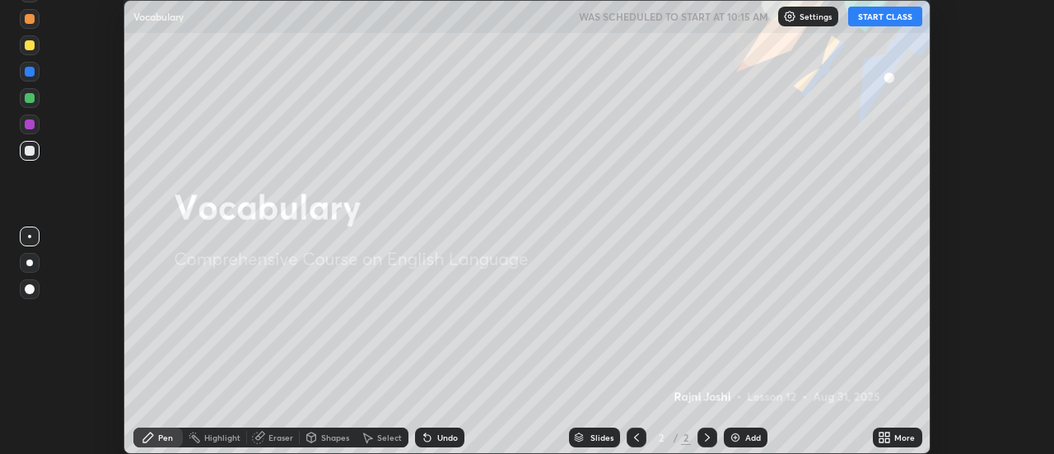
click at [885, 431] on icon at bounding box center [883, 437] width 13 height 13
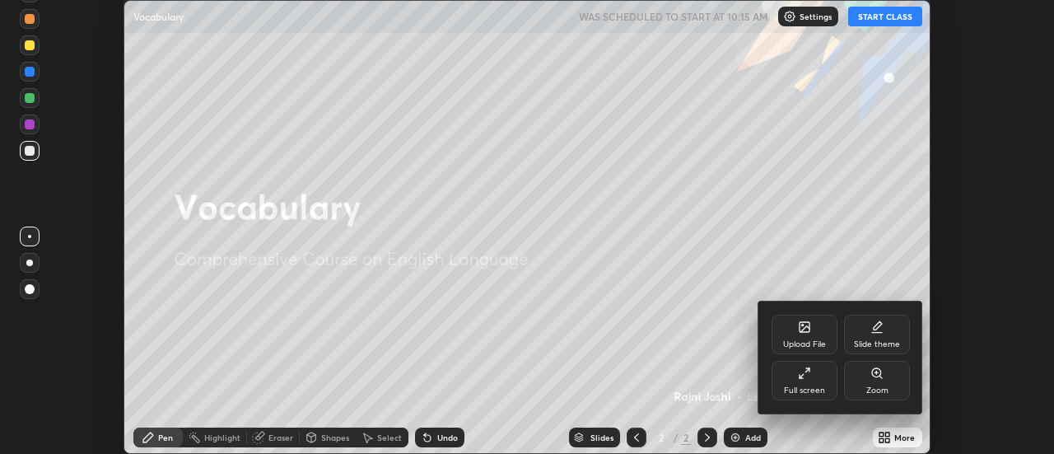
click at [858, 342] on div "Slide theme" at bounding box center [877, 344] width 46 height 8
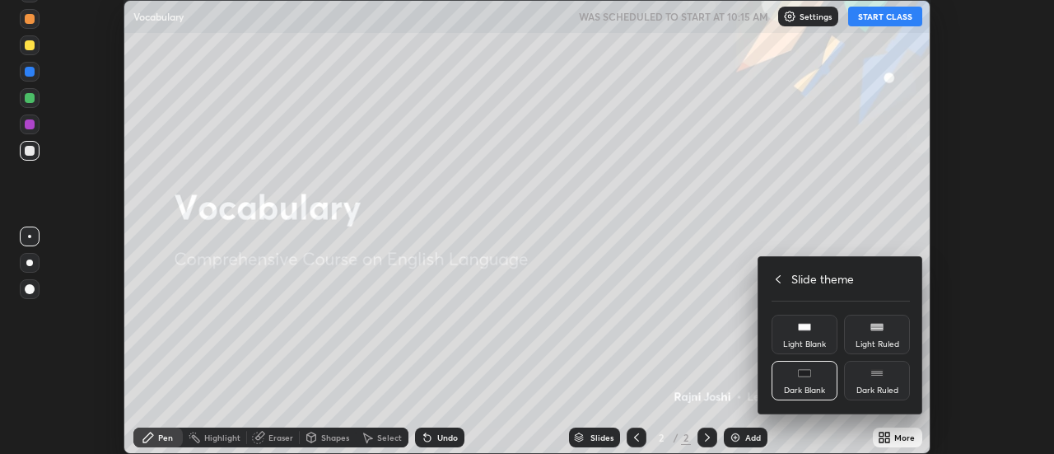
click at [778, 278] on icon at bounding box center [777, 278] width 13 height 13
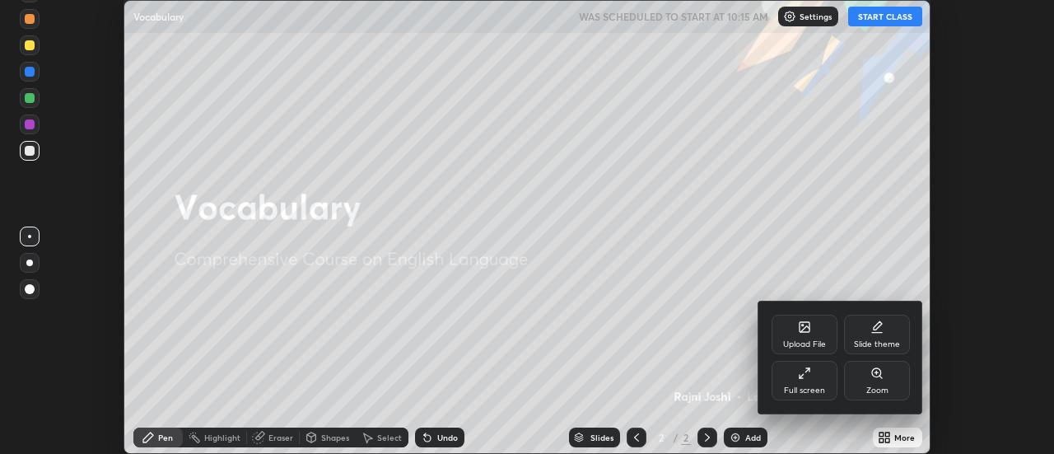
click at [794, 331] on div "Upload File" at bounding box center [804, 334] width 66 height 40
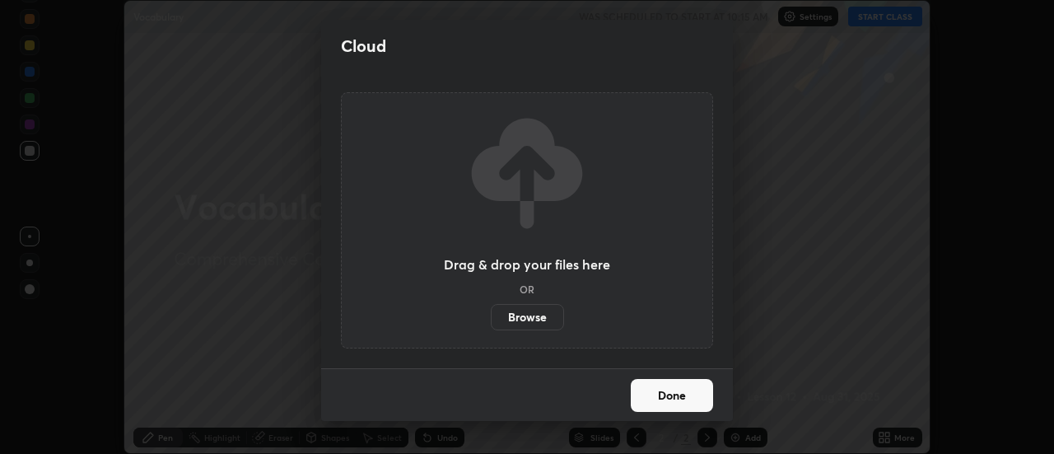
click at [545, 318] on label "Browse" at bounding box center [527, 317] width 73 height 26
click at [491, 318] on input "Browse" at bounding box center [491, 317] width 0 height 26
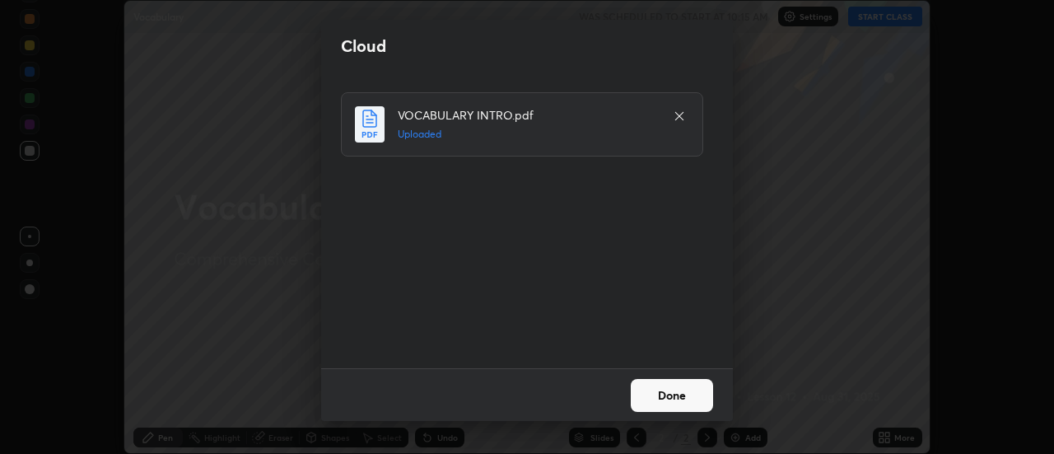
click at [681, 114] on icon at bounding box center [679, 116] width 8 height 8
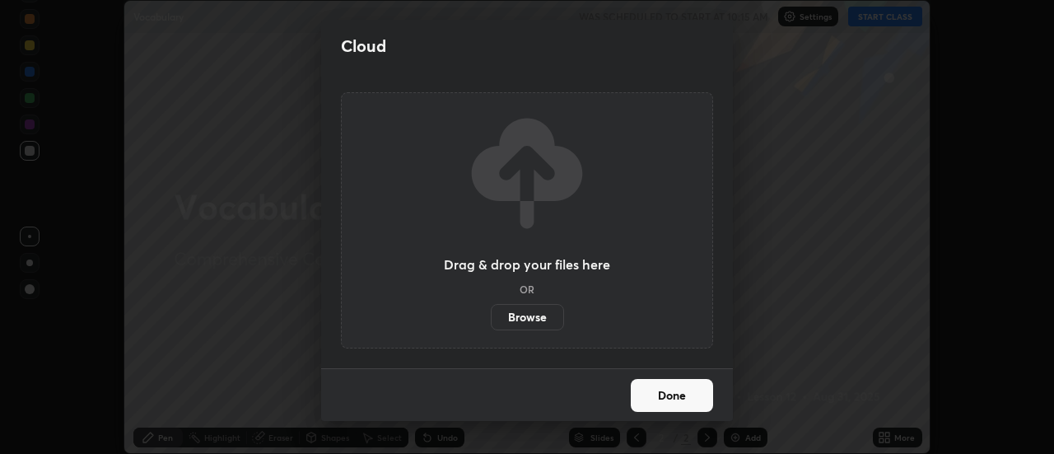
click at [545, 321] on label "Browse" at bounding box center [527, 317] width 73 height 26
click at [491, 321] on input "Browse" at bounding box center [491, 317] width 0 height 26
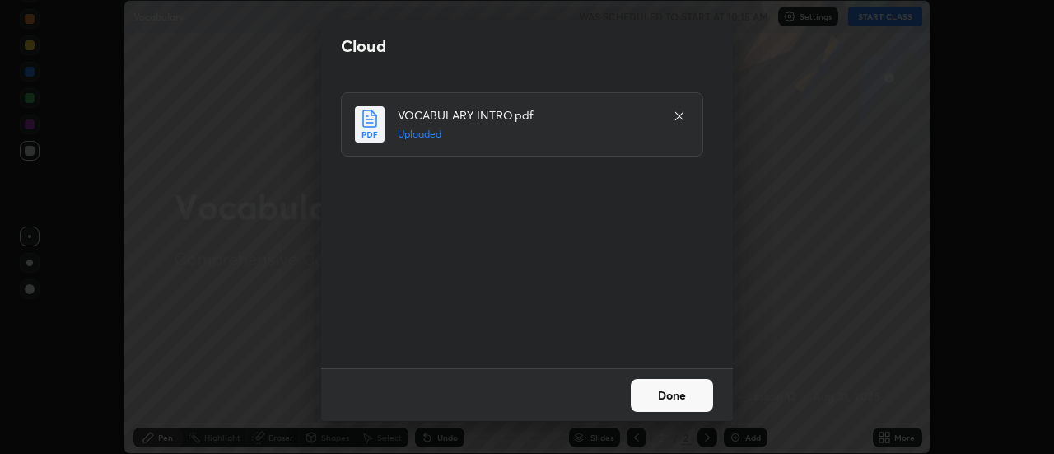
click at [670, 392] on button "Done" at bounding box center [672, 395] width 82 height 33
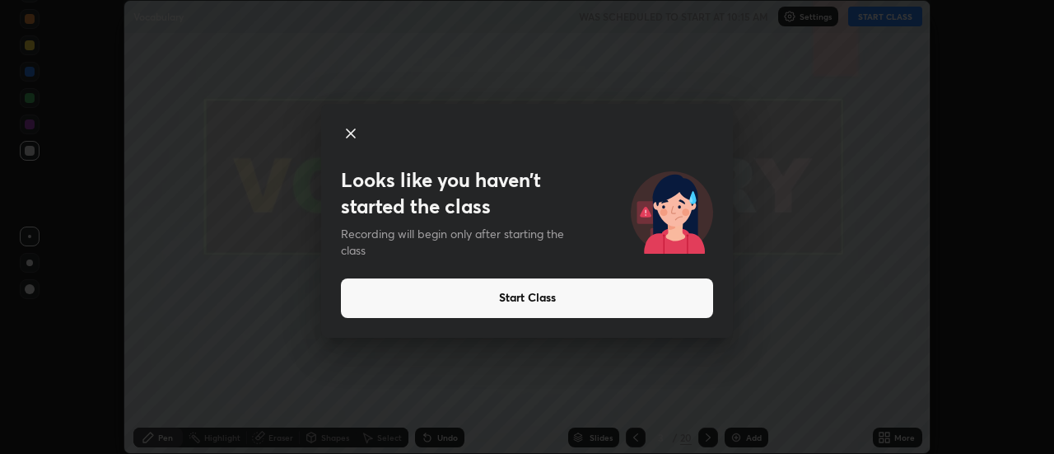
click at [548, 298] on button "Start Class" at bounding box center [527, 298] width 372 height 40
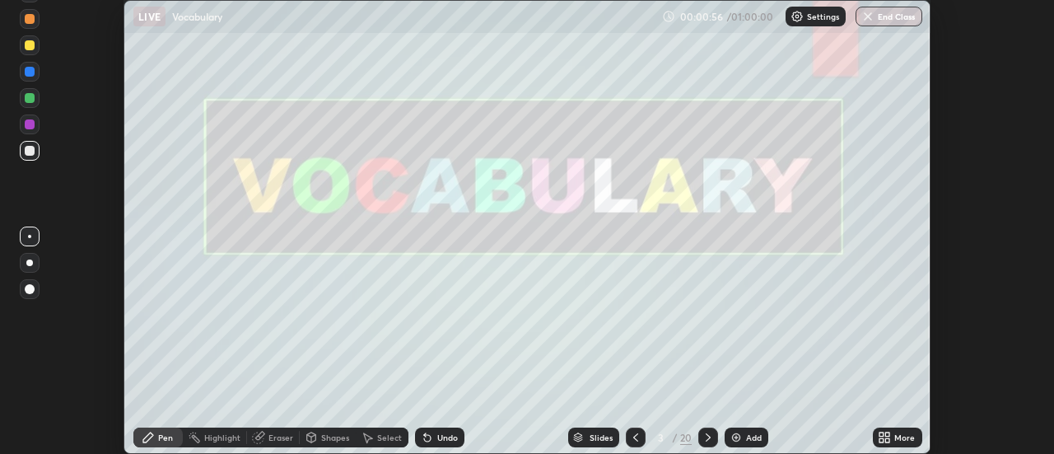
click at [901, 430] on div "More" at bounding box center [897, 437] width 49 height 20
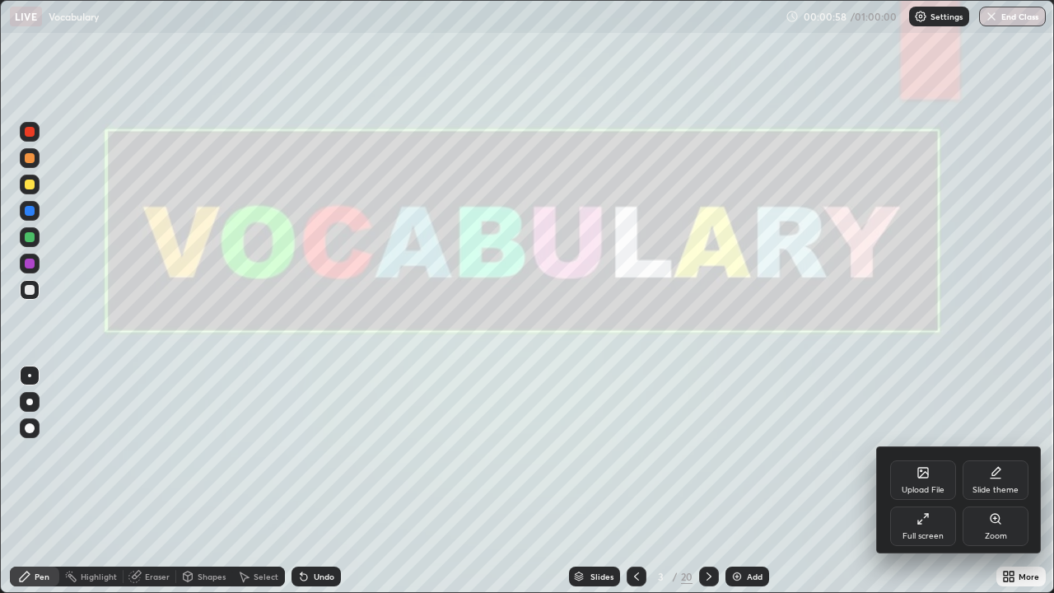
scroll to position [593, 1054]
click at [684, 453] on div at bounding box center [527, 296] width 1054 height 593
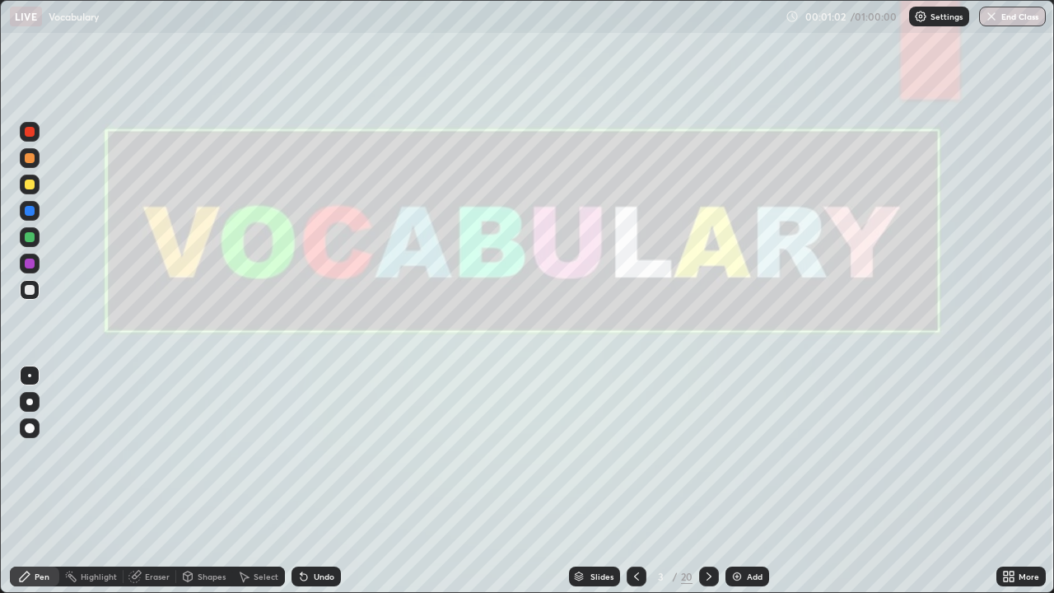
click at [682, 453] on div "20" at bounding box center [687, 576] width 12 height 15
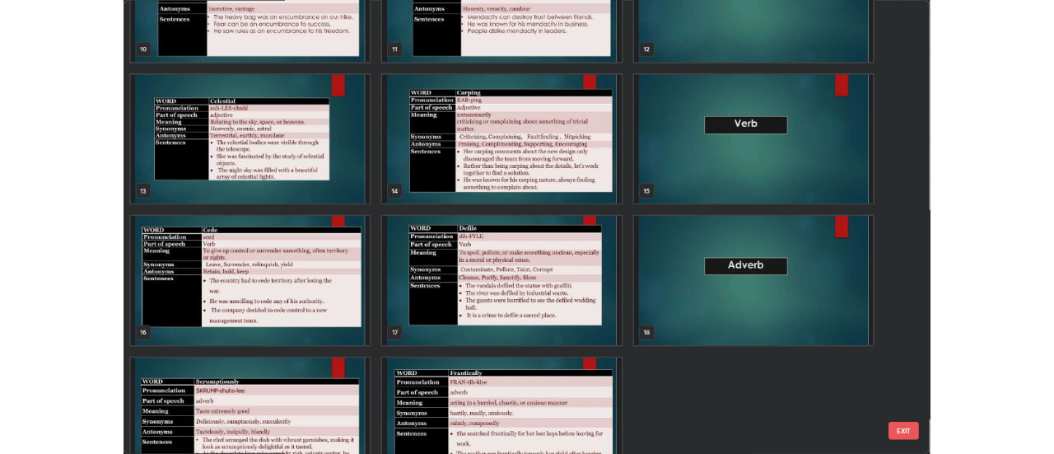
scroll to position [656, 0]
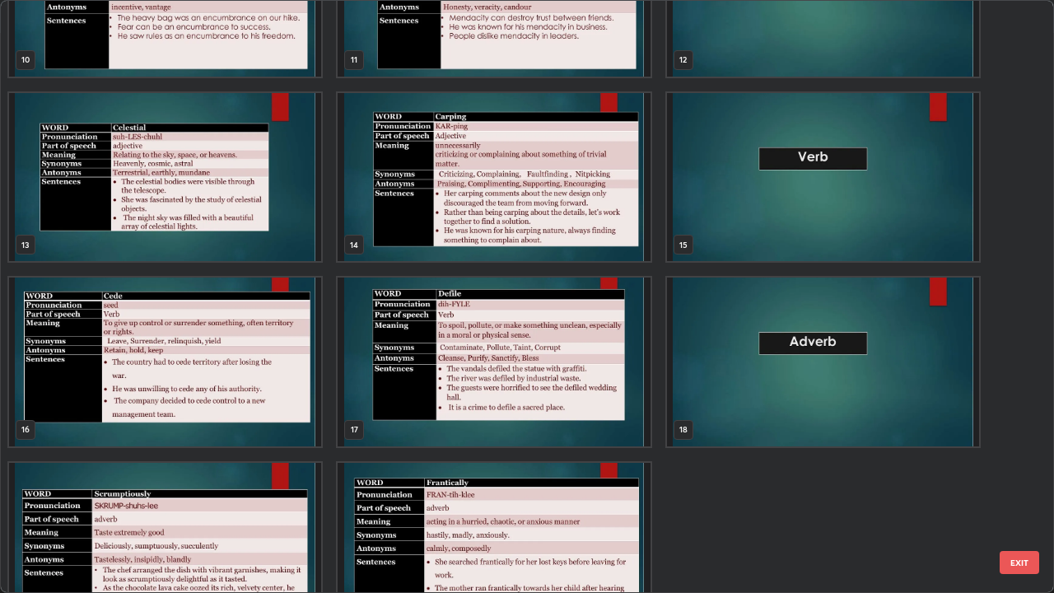
click at [803, 214] on img "grid" at bounding box center [823, 177] width 312 height 169
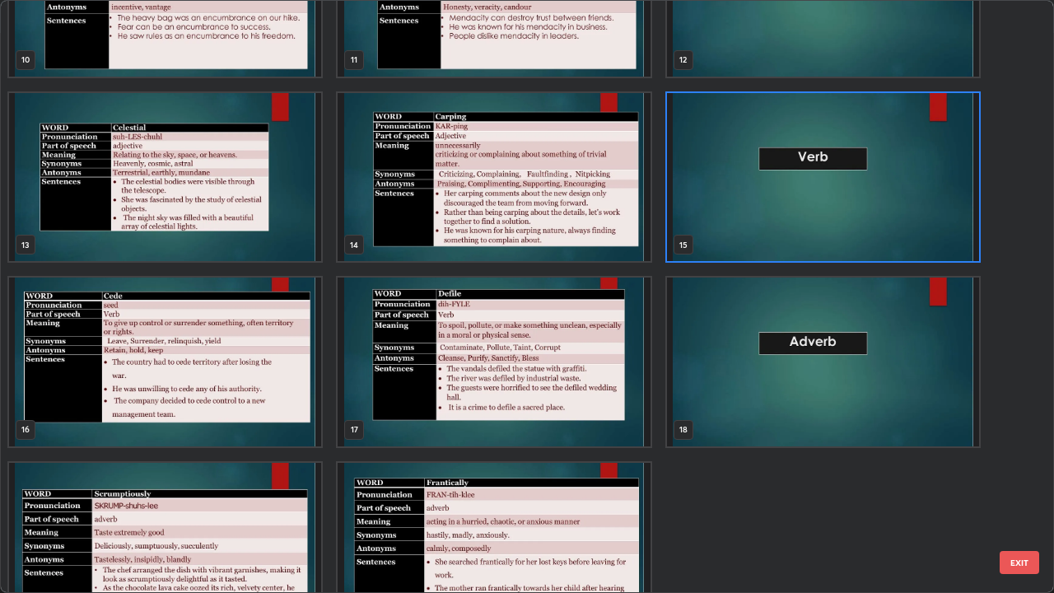
click at [791, 217] on img "grid" at bounding box center [823, 177] width 312 height 169
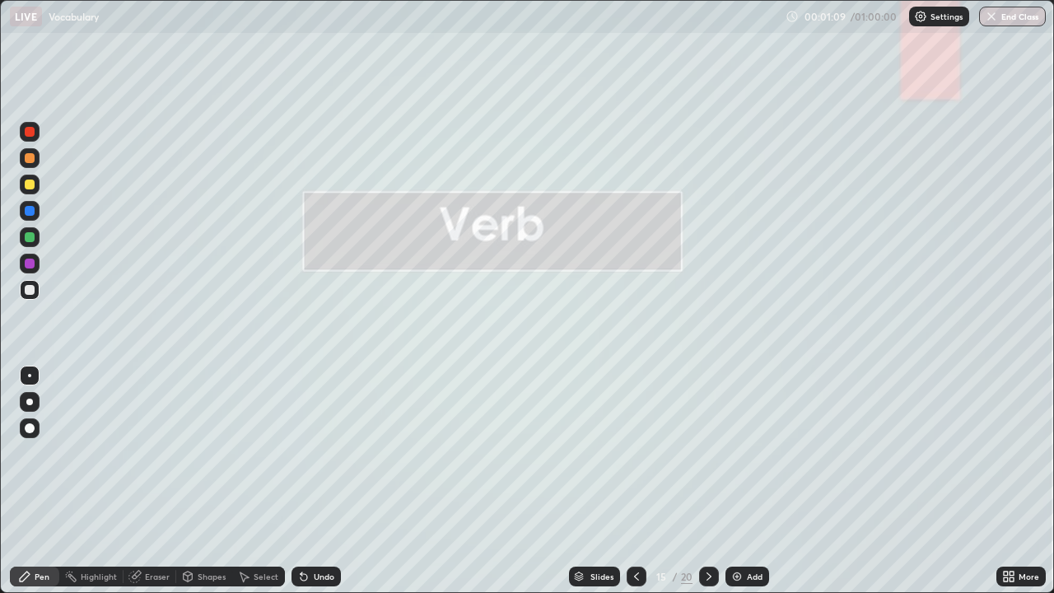
click at [1012, 453] on icon at bounding box center [1011, 573] width 4 height 4
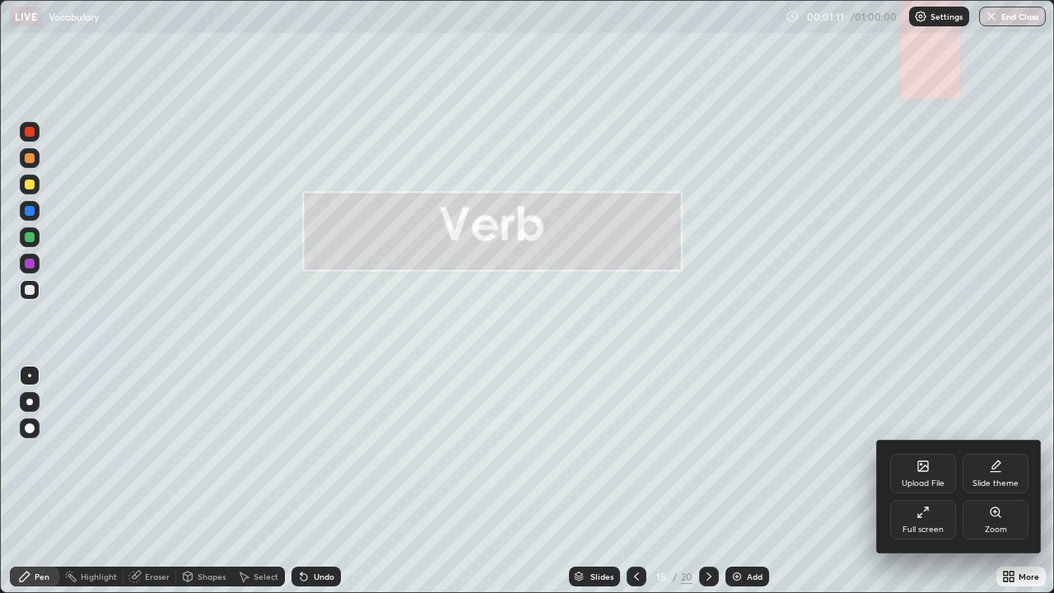
click at [919, 453] on icon at bounding box center [922, 511] width 13 height 13
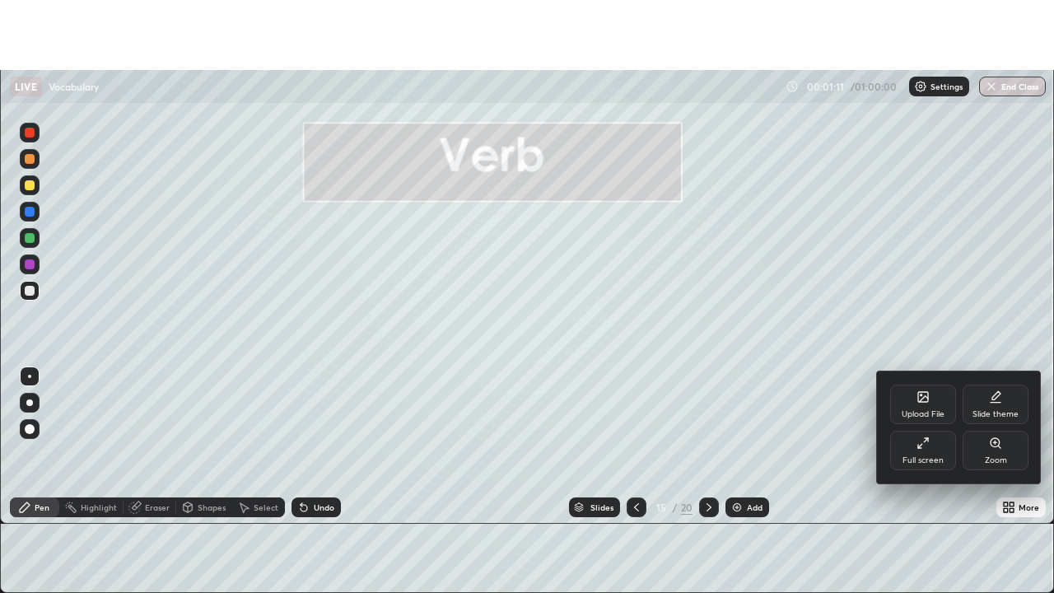
scroll to position [81862, 81261]
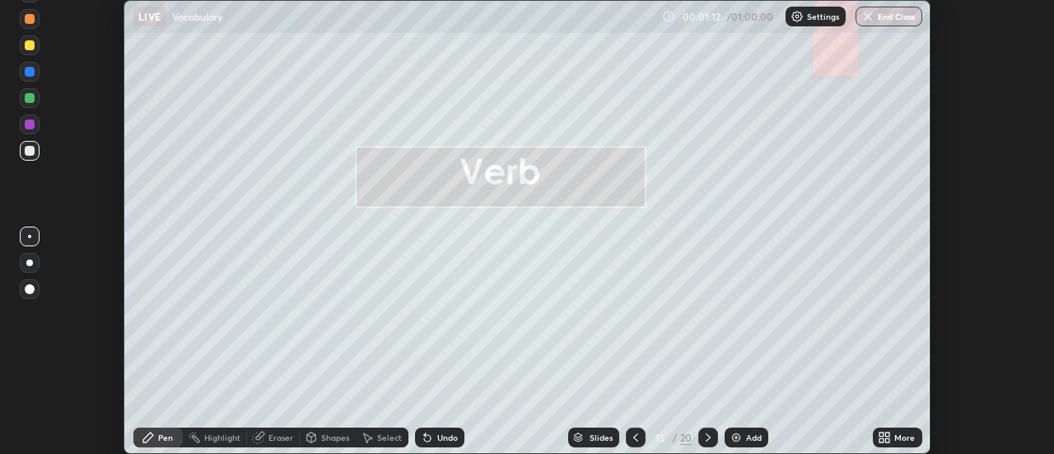
click at [887, 434] on icon at bounding box center [888, 434] width 4 height 4
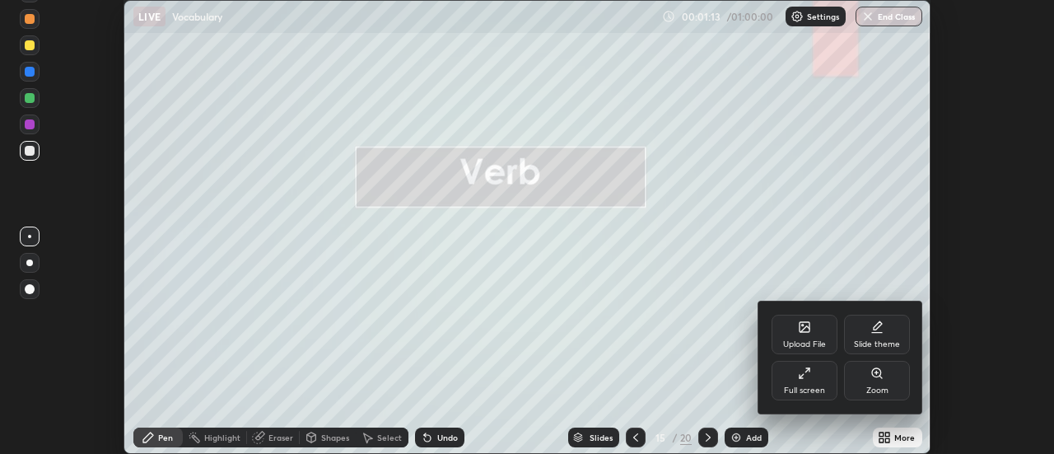
click at [808, 384] on div "Full screen" at bounding box center [804, 381] width 66 height 40
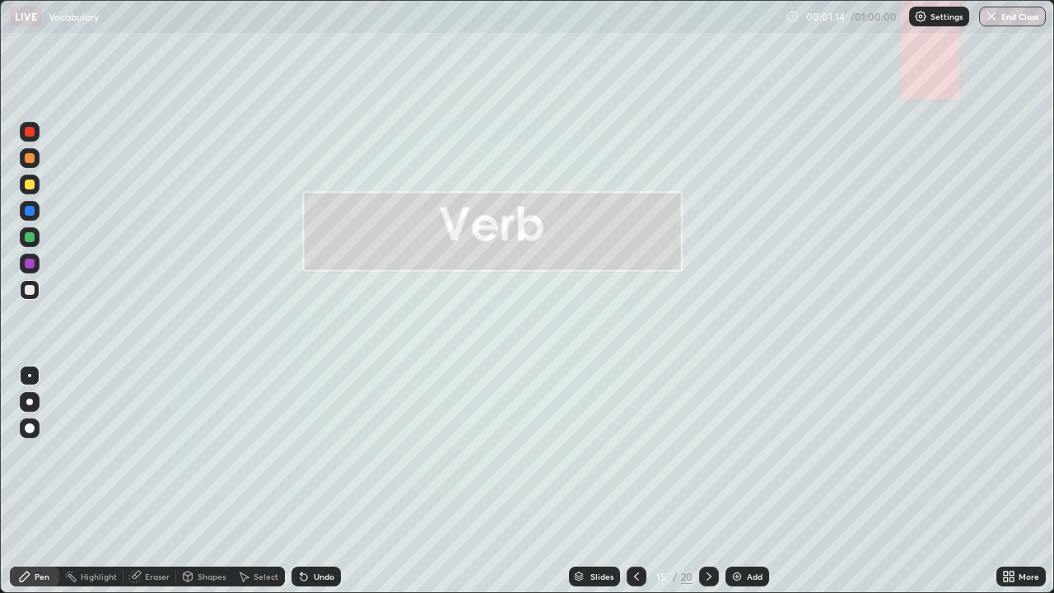
scroll to position [593, 1054]
click at [1017, 453] on div "More" at bounding box center [1020, 576] width 49 height 20
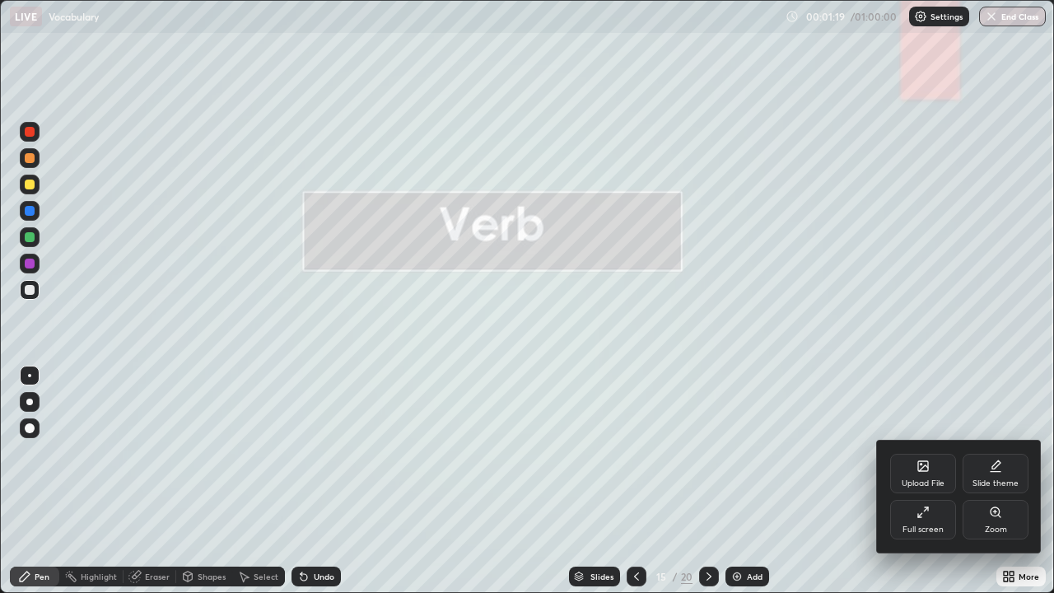
click at [993, 453] on div "Slide theme" at bounding box center [995, 474] width 66 height 40
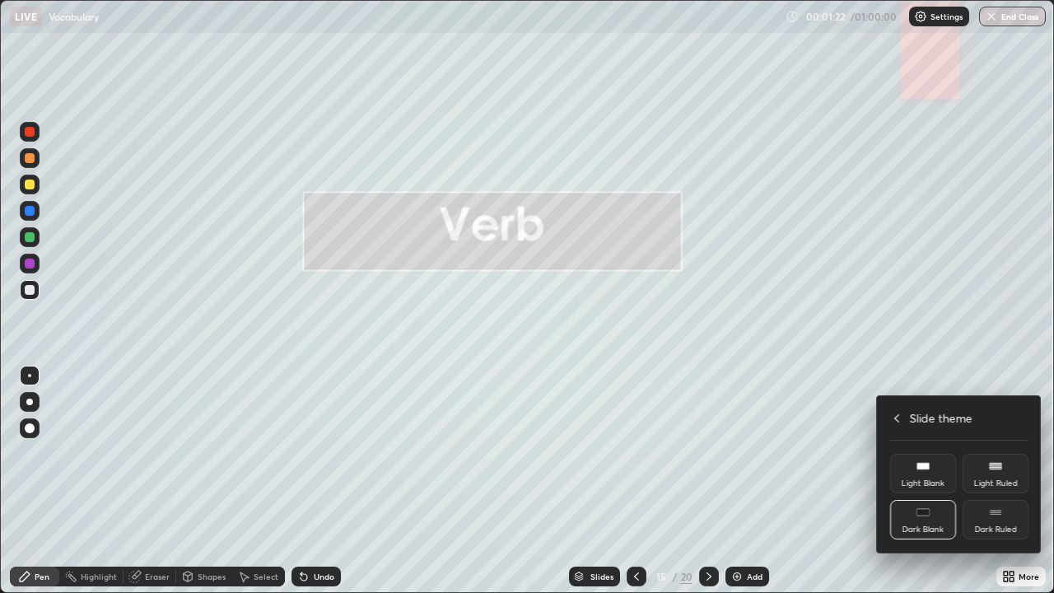
click at [996, 453] on icon at bounding box center [995, 511] width 13 height 13
click at [747, 453] on div at bounding box center [527, 296] width 1054 height 593
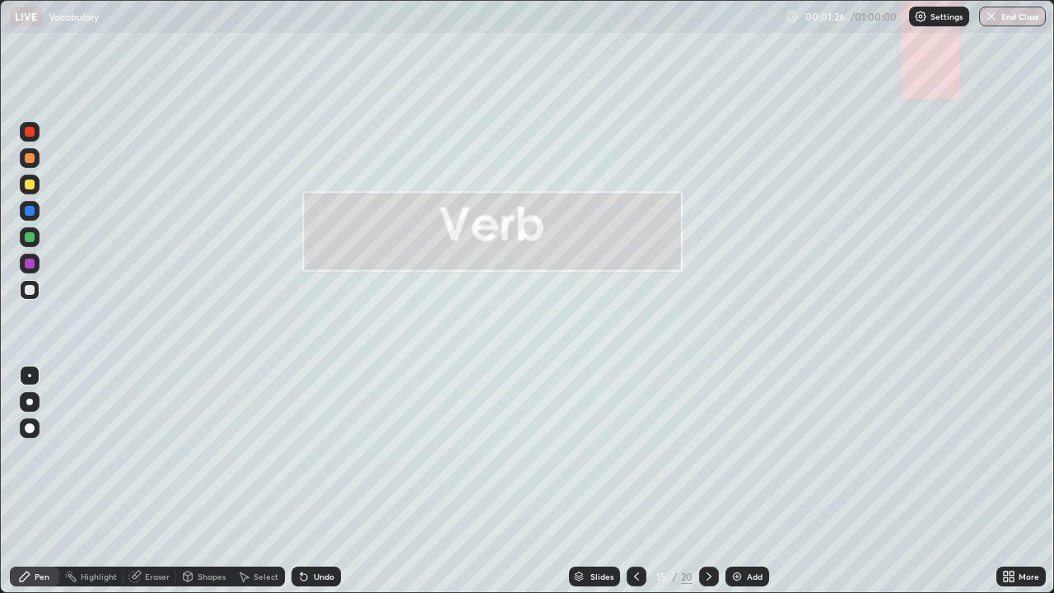
click at [740, 453] on img at bounding box center [736, 576] width 13 height 13
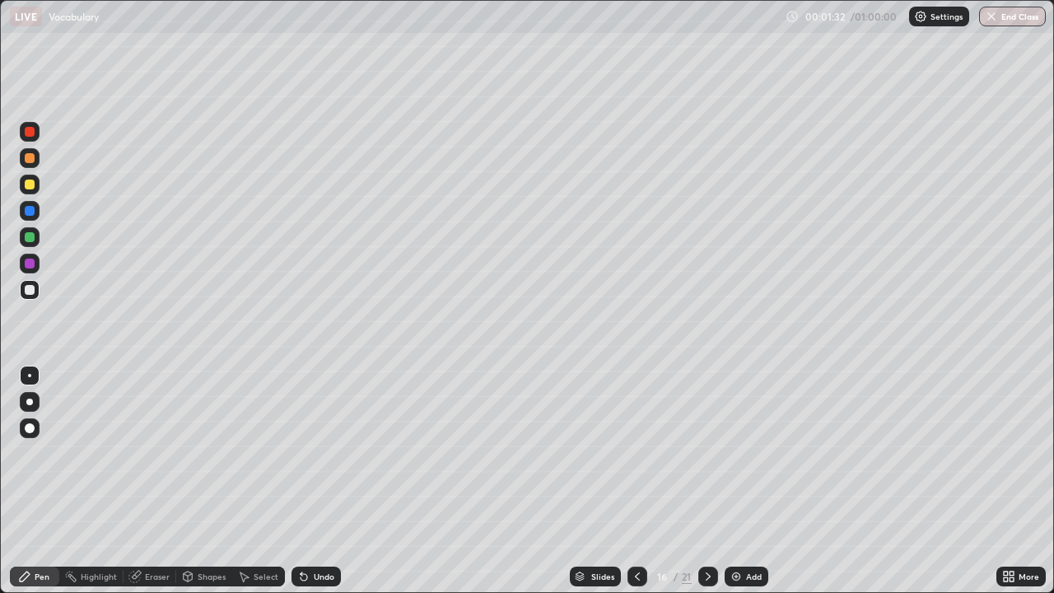
click at [27, 428] on div at bounding box center [30, 428] width 10 height 10
click at [706, 453] on icon at bounding box center [707, 576] width 13 height 13
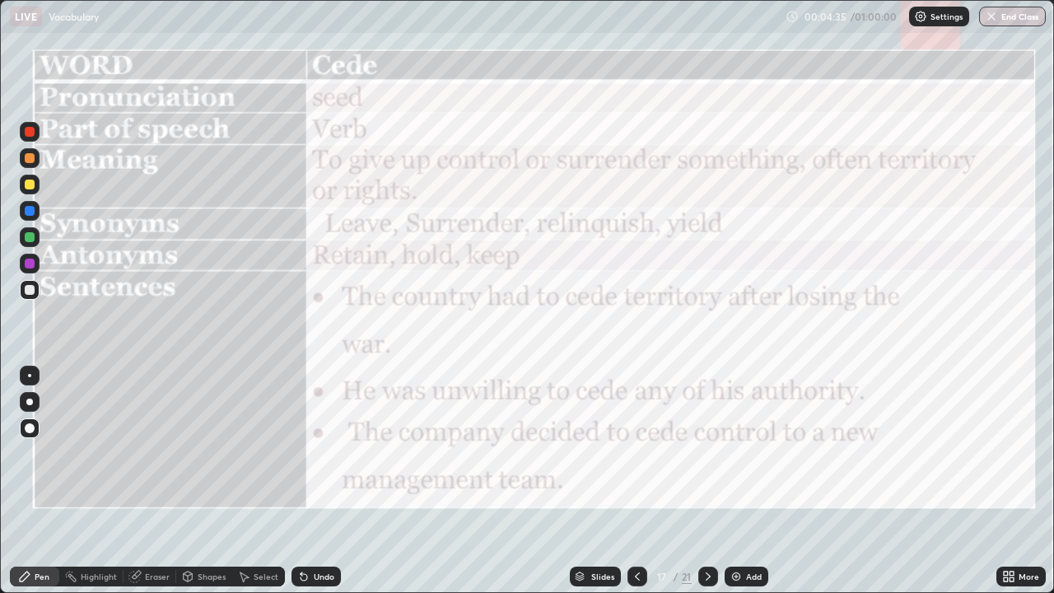
click at [30, 130] on div at bounding box center [30, 132] width 10 height 10
click at [634, 453] on icon at bounding box center [637, 576] width 13 height 13
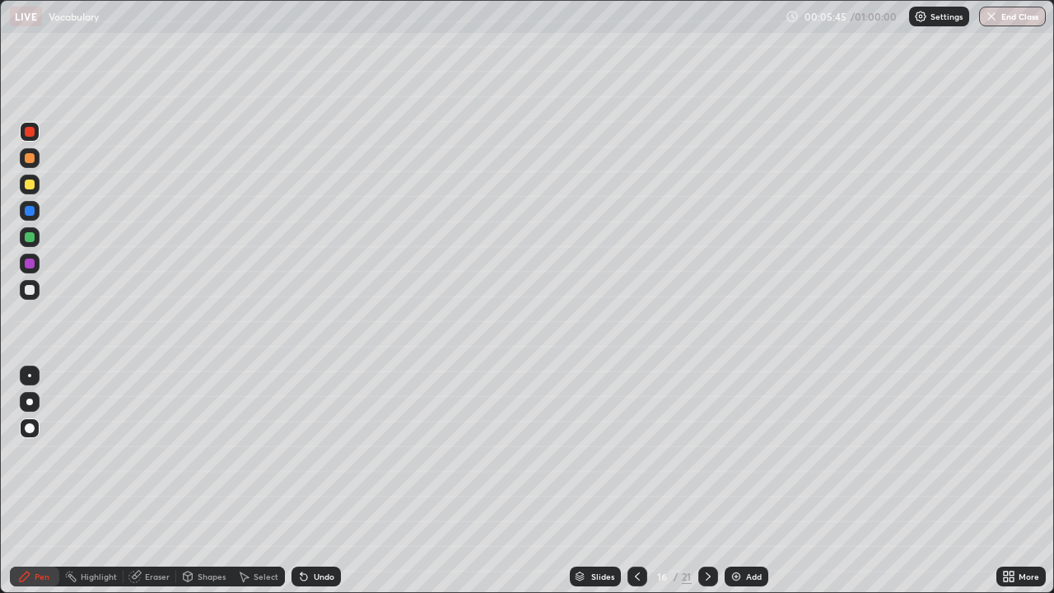
click at [635, 453] on icon at bounding box center [637, 576] width 13 height 13
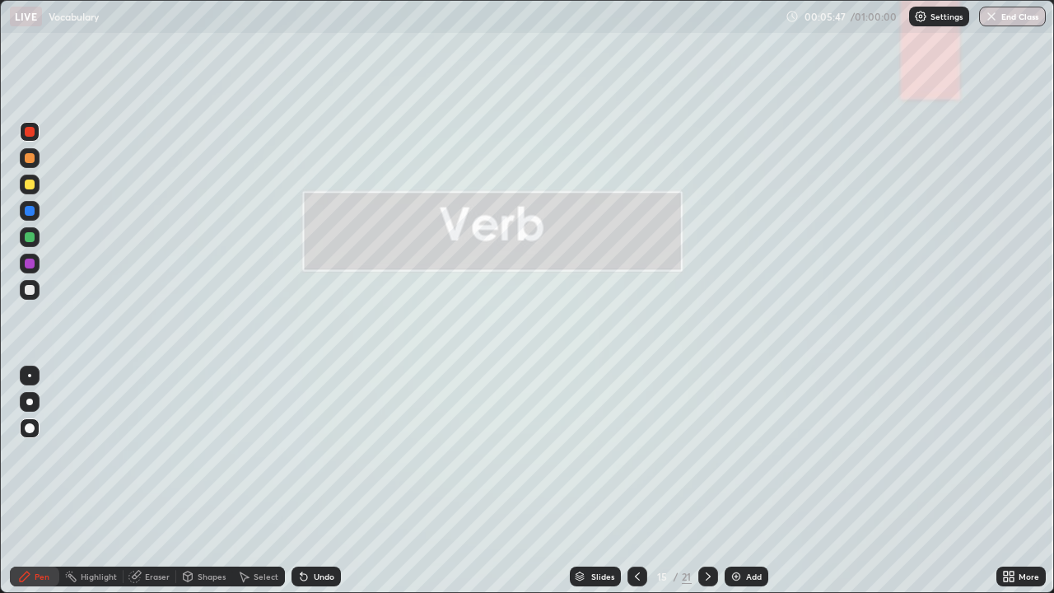
click at [705, 453] on icon at bounding box center [707, 576] width 5 height 8
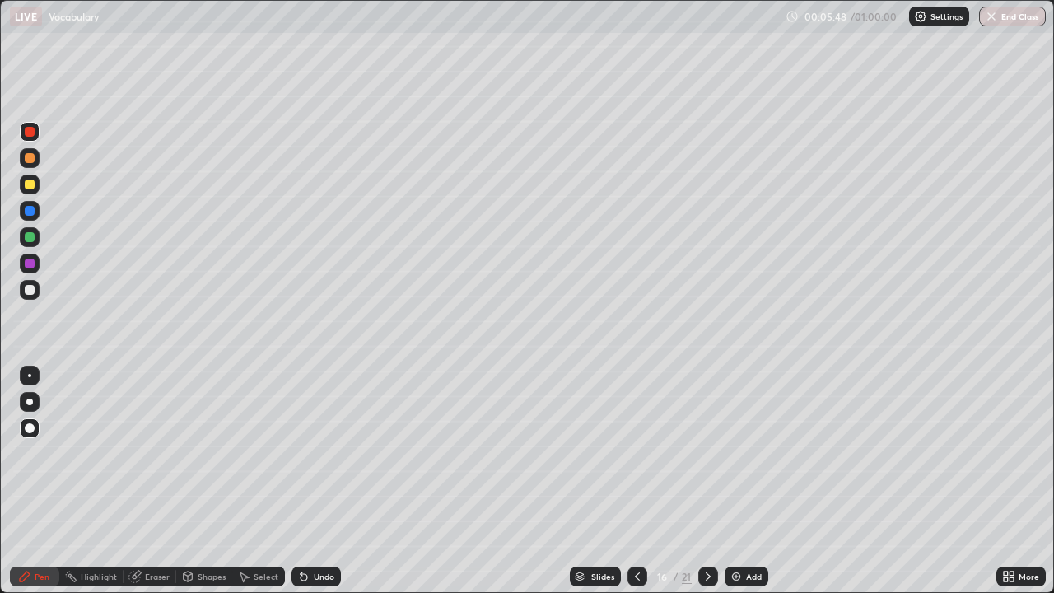
click at [706, 453] on icon at bounding box center [707, 576] width 5 height 8
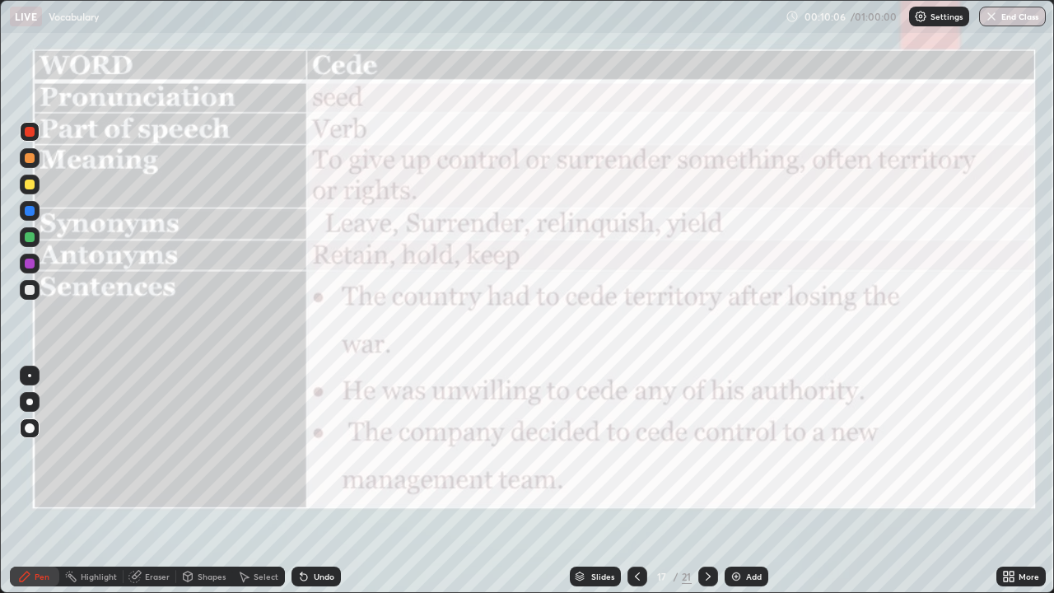
click at [706, 453] on icon at bounding box center [707, 576] width 13 height 13
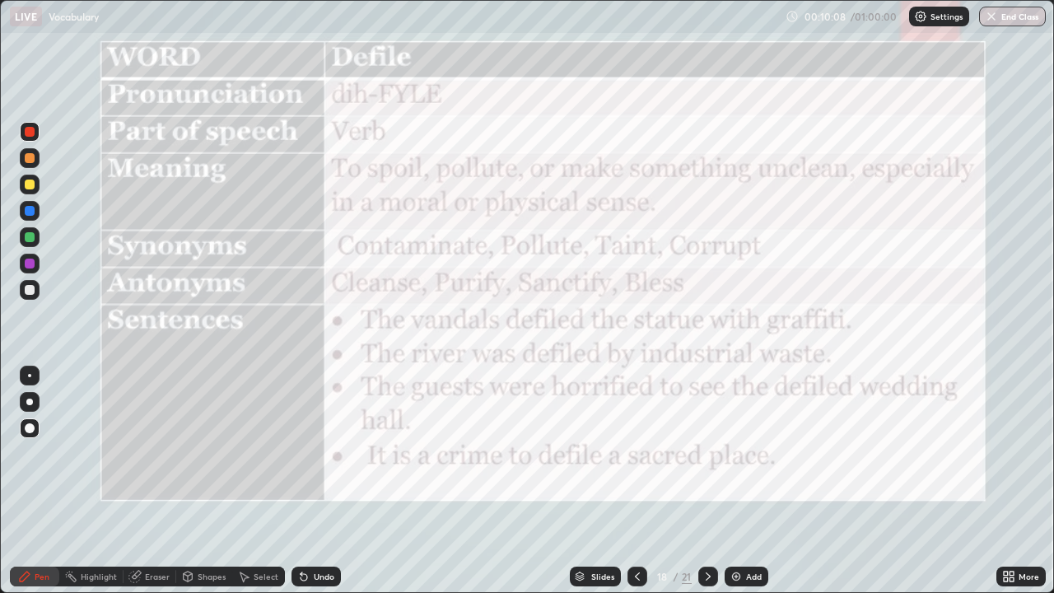
click at [635, 453] on icon at bounding box center [637, 576] width 13 height 13
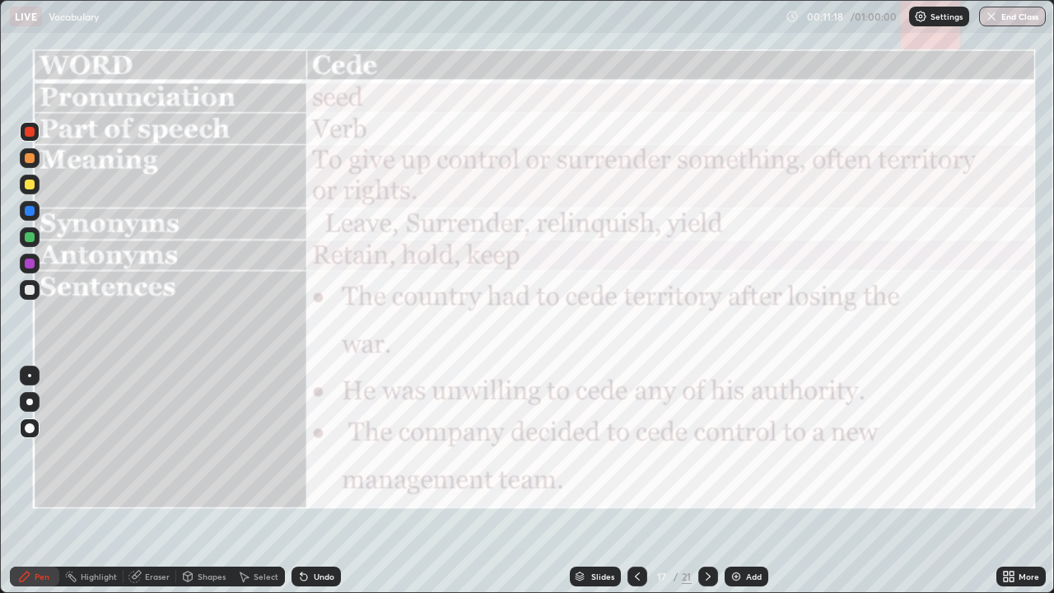
click at [706, 453] on icon at bounding box center [707, 576] width 13 height 13
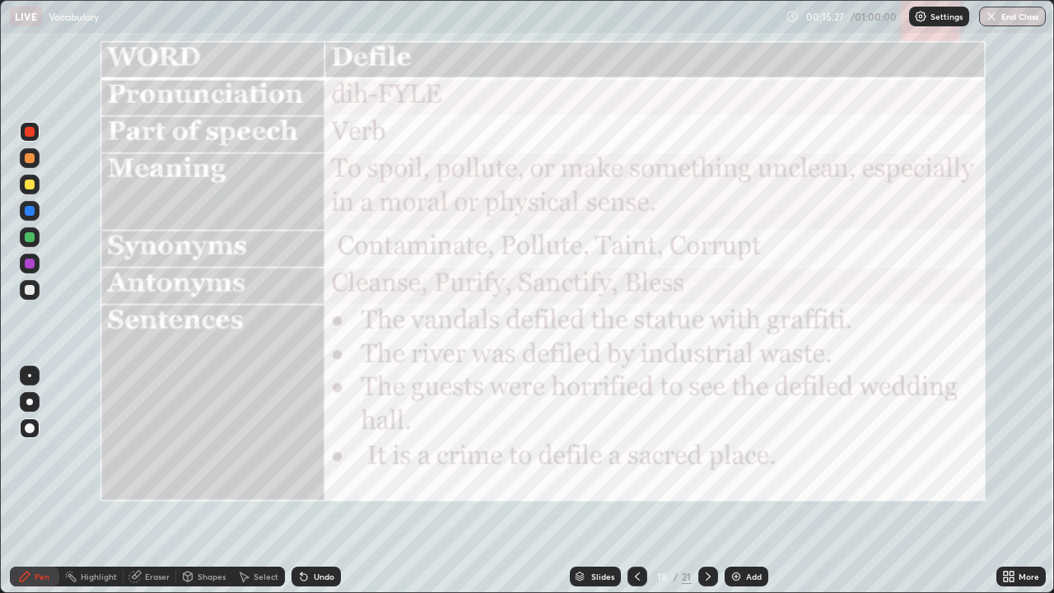
click at [705, 453] on icon at bounding box center [707, 576] width 13 height 13
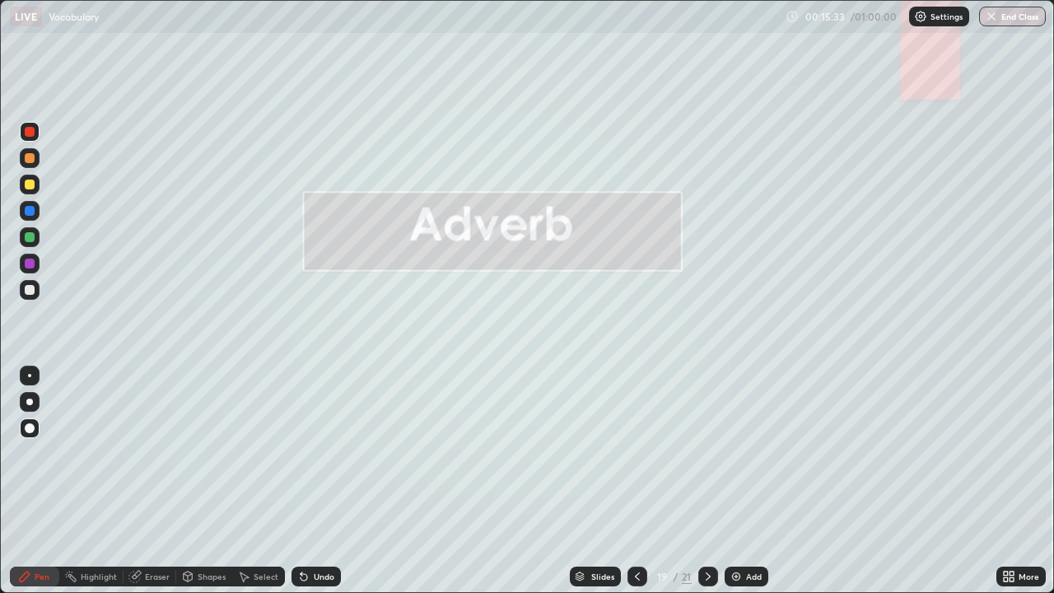
click at [748, 453] on div "Add" at bounding box center [754, 576] width 16 height 8
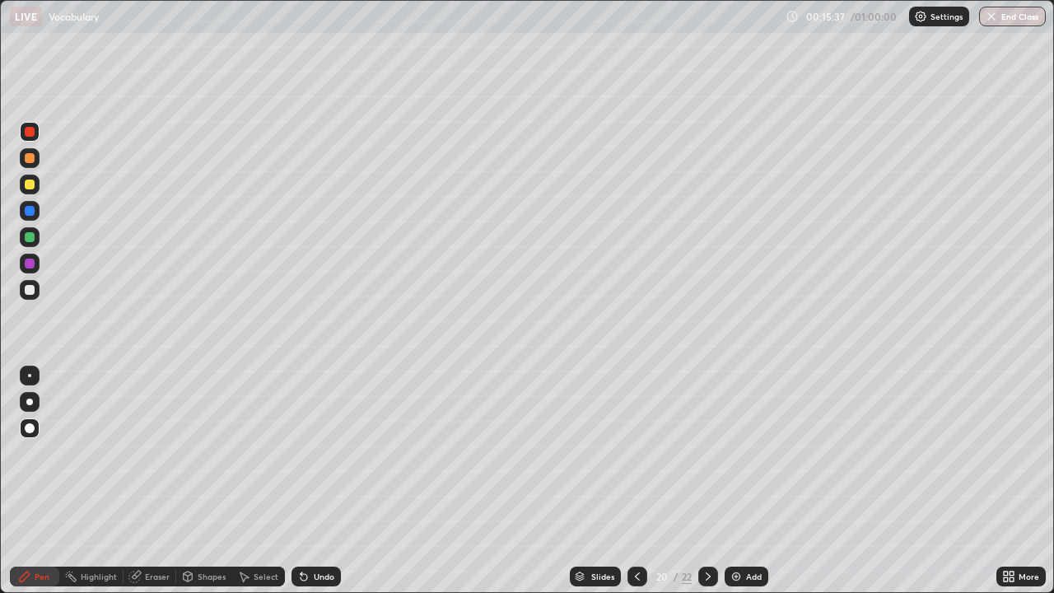
click at [30, 184] on div at bounding box center [30, 184] width 10 height 10
click at [706, 453] on icon at bounding box center [707, 576] width 13 height 13
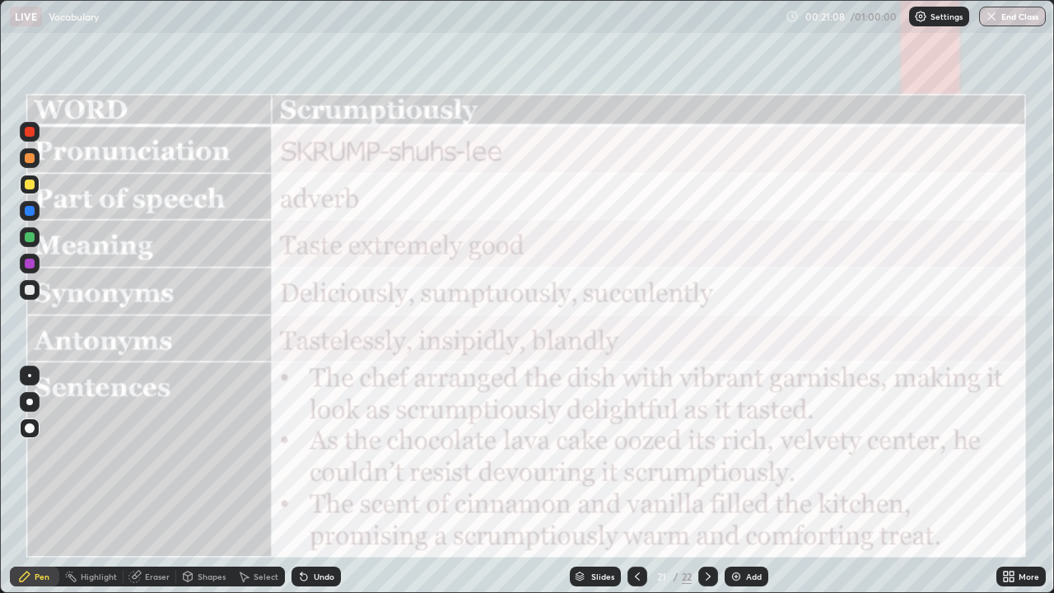
click at [30, 134] on div at bounding box center [30, 132] width 10 height 10
click at [155, 453] on div "Eraser" at bounding box center [157, 576] width 25 height 8
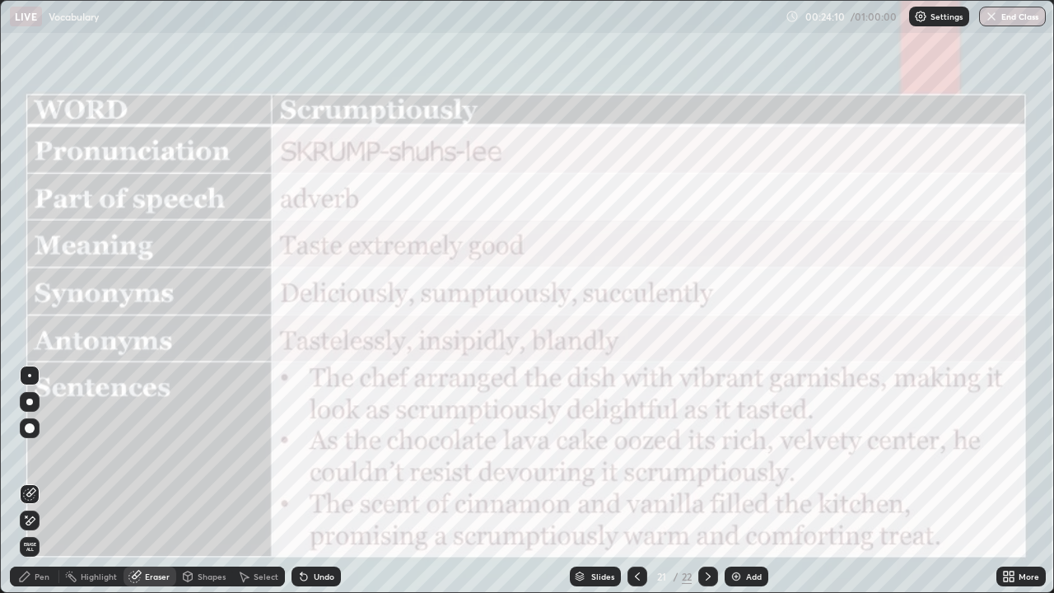
click at [158, 453] on div "Eraser" at bounding box center [157, 576] width 25 height 8
click at [30, 453] on span "Erase all" at bounding box center [30, 547] width 18 height 10
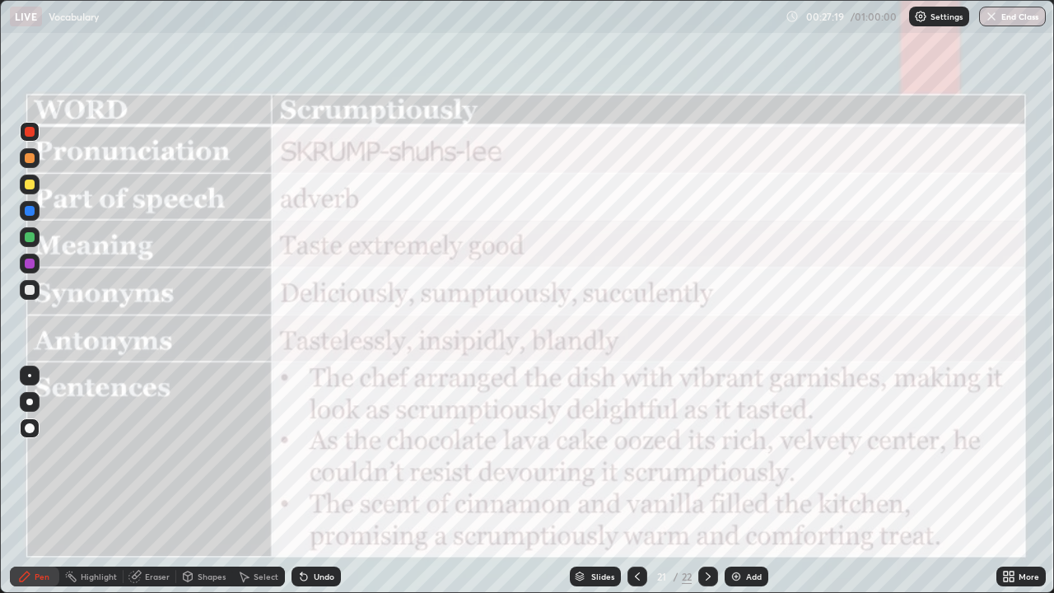
click at [707, 453] on div at bounding box center [708, 576] width 20 height 20
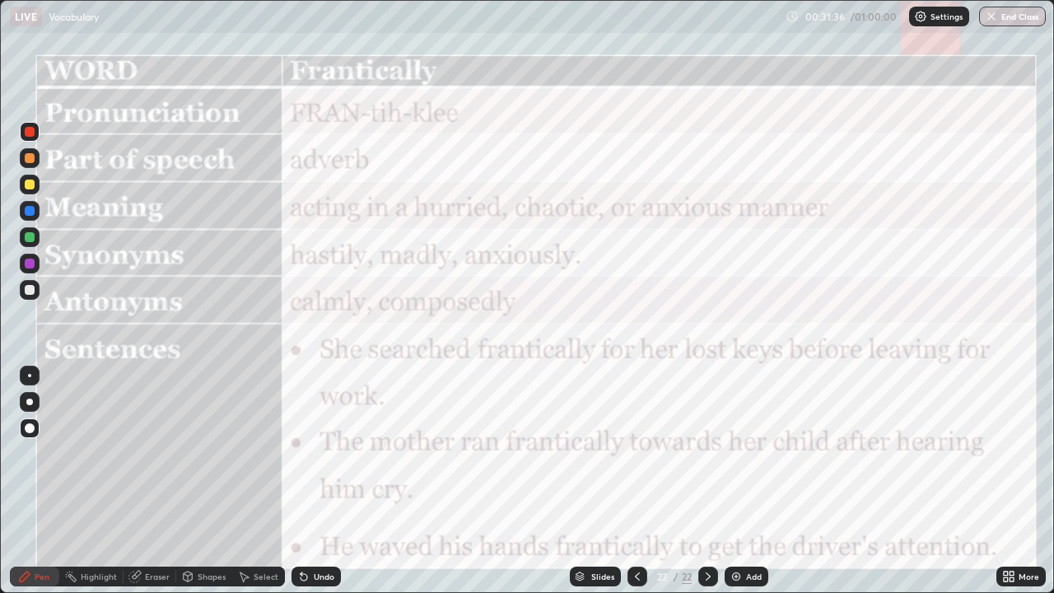
click at [739, 453] on img at bounding box center [735, 576] width 13 height 13
